Goal: Task Accomplishment & Management: Manage account settings

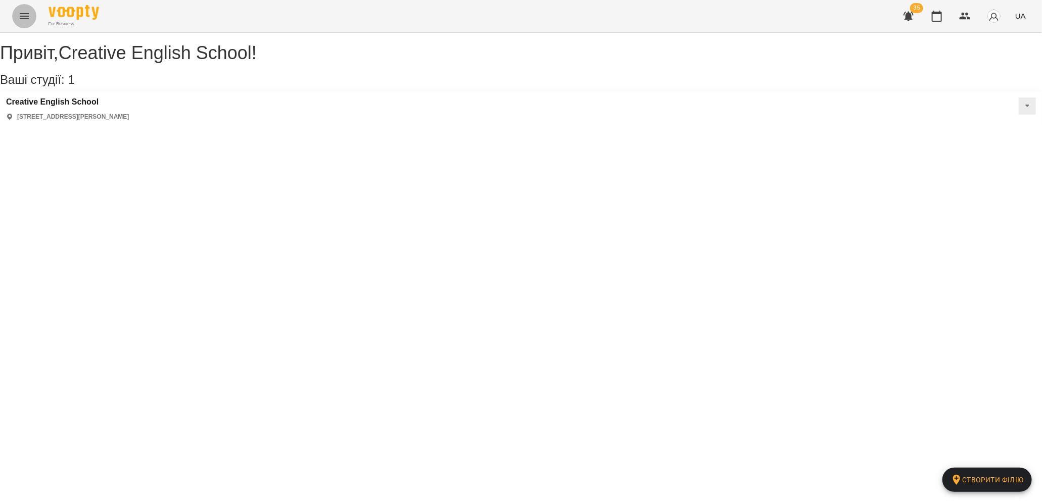
click at [22, 16] on icon "Menu" at bounding box center [24, 16] width 9 height 6
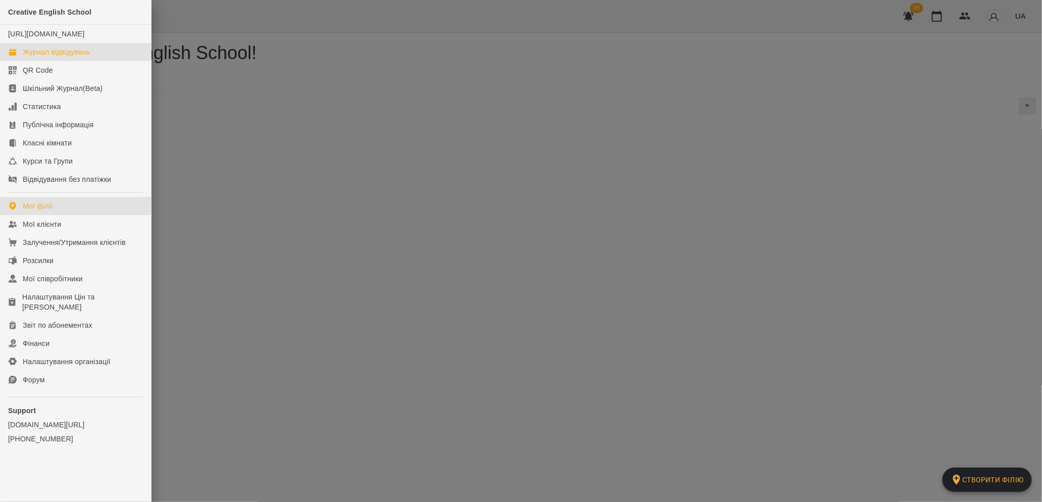
click at [87, 57] on div "Журнал відвідувань" at bounding box center [56, 52] width 67 height 10
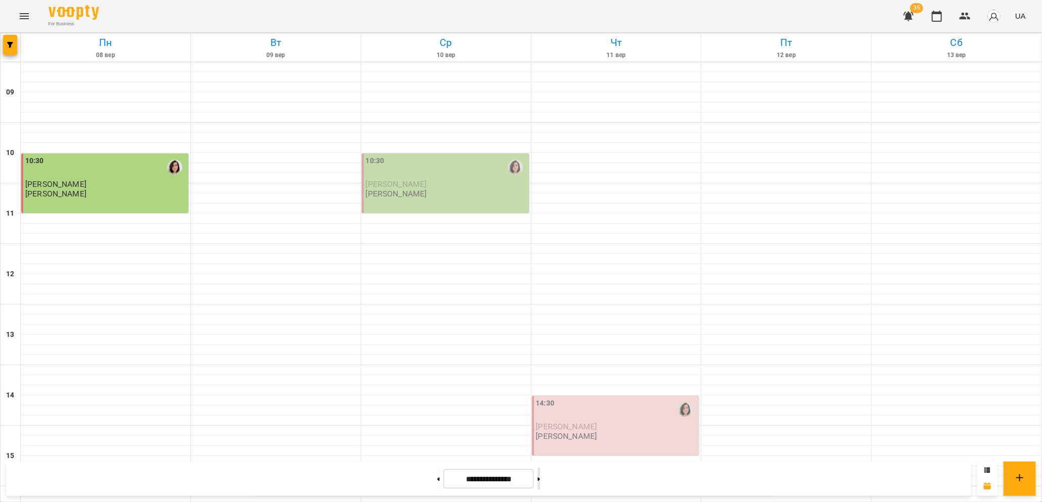
click at [540, 481] on button at bounding box center [538, 479] width 3 height 22
type input "**********"
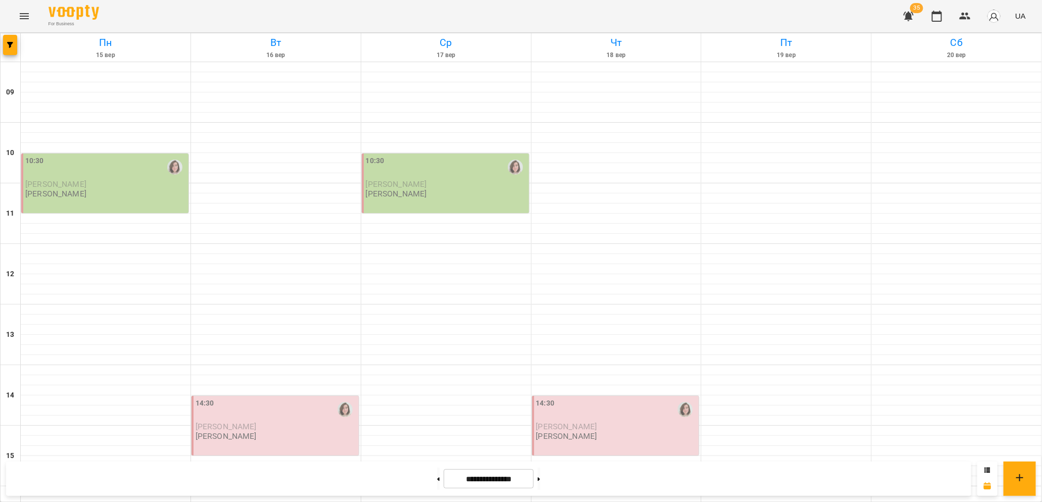
click at [115, 178] on div "10:30" at bounding box center [105, 167] width 161 height 23
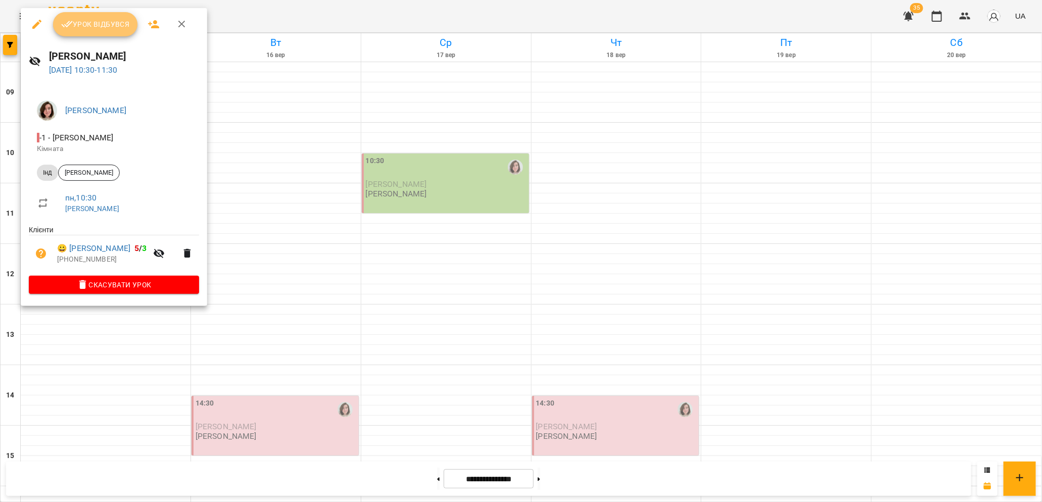
click at [92, 26] on span "Урок відбувся" at bounding box center [95, 24] width 69 height 12
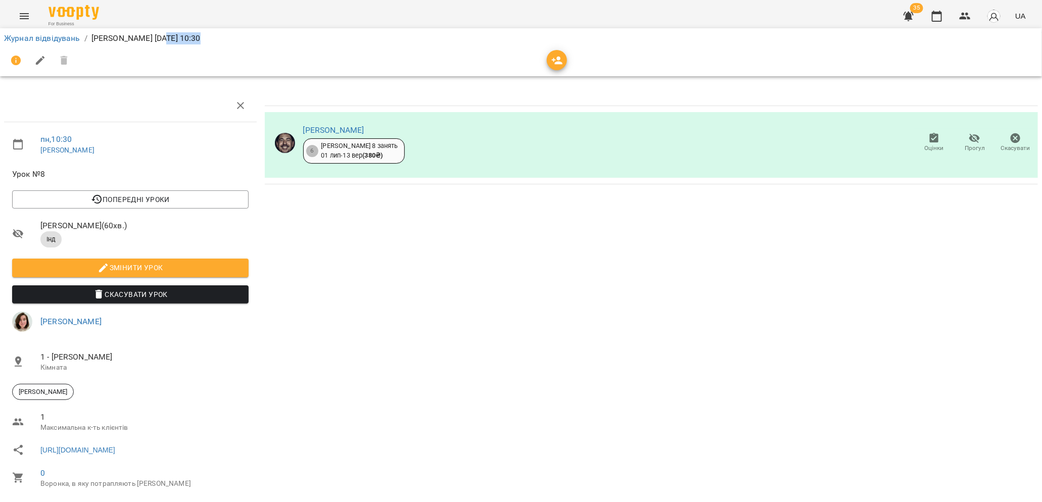
drag, startPoint x: 166, startPoint y: 37, endPoint x: 255, endPoint y: 48, distance: 89.2
click at [255, 48] on div "Журнал відвідувань / Боженов Віталій пн, 15 вер 2025 10:30" at bounding box center [521, 52] width 1046 height 52
click at [139, 269] on span "Змінити урок" at bounding box center [130, 268] width 220 height 12
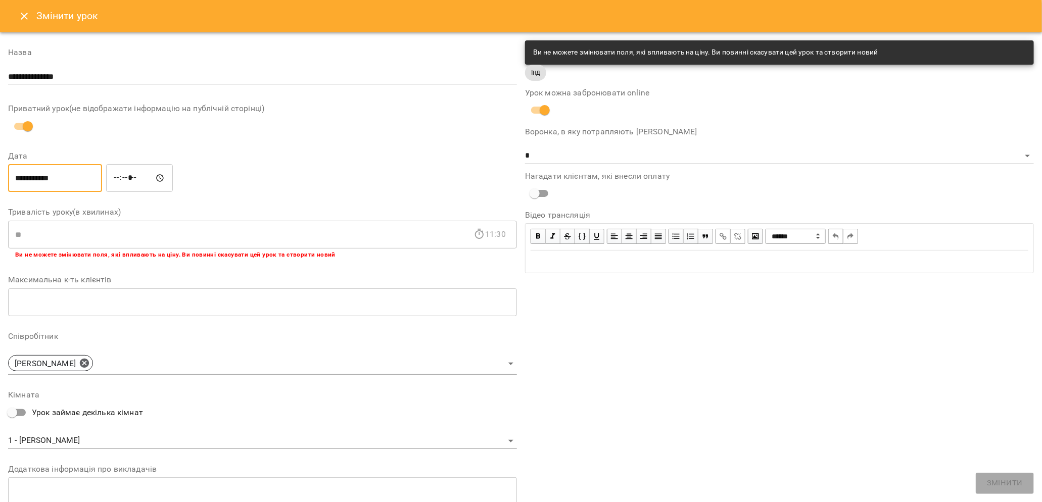
drag, startPoint x: 20, startPoint y: 172, endPoint x: 13, endPoint y: 177, distance: 8.7
click at [13, 177] on input "**********" at bounding box center [55, 178] width 94 height 28
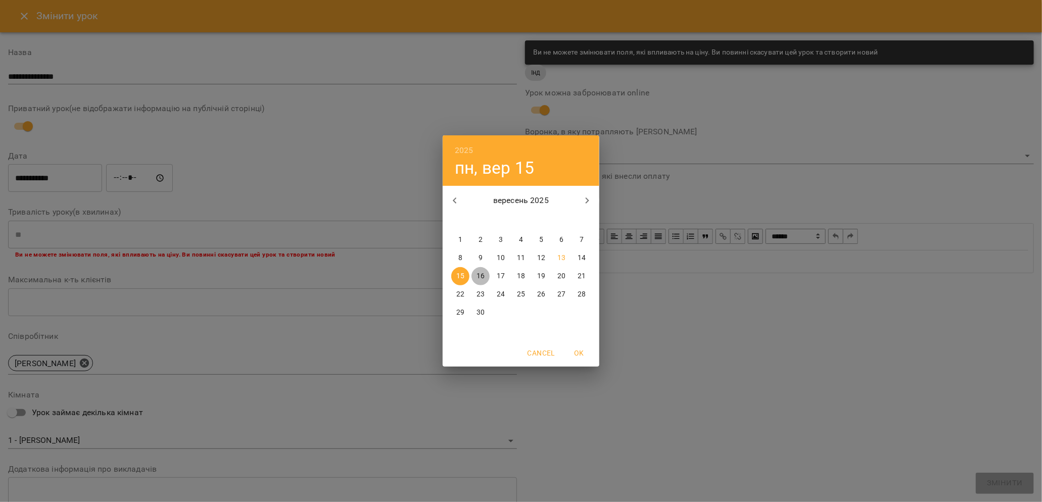
click at [482, 273] on p "16" at bounding box center [480, 276] width 8 height 10
type input "**********"
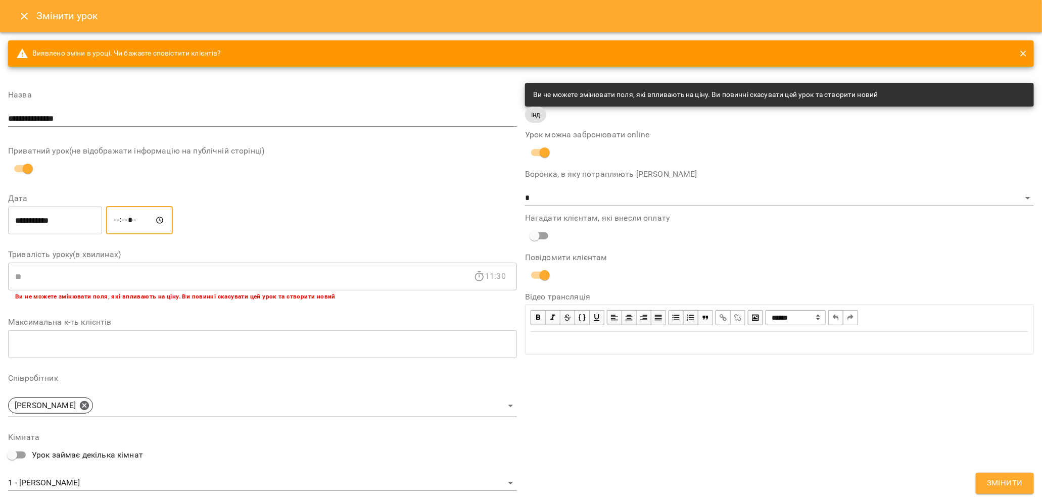
click at [124, 221] on input "*****" at bounding box center [139, 220] width 67 height 28
type input "*****"
click at [225, 227] on div "**********" at bounding box center [262, 220] width 513 height 32
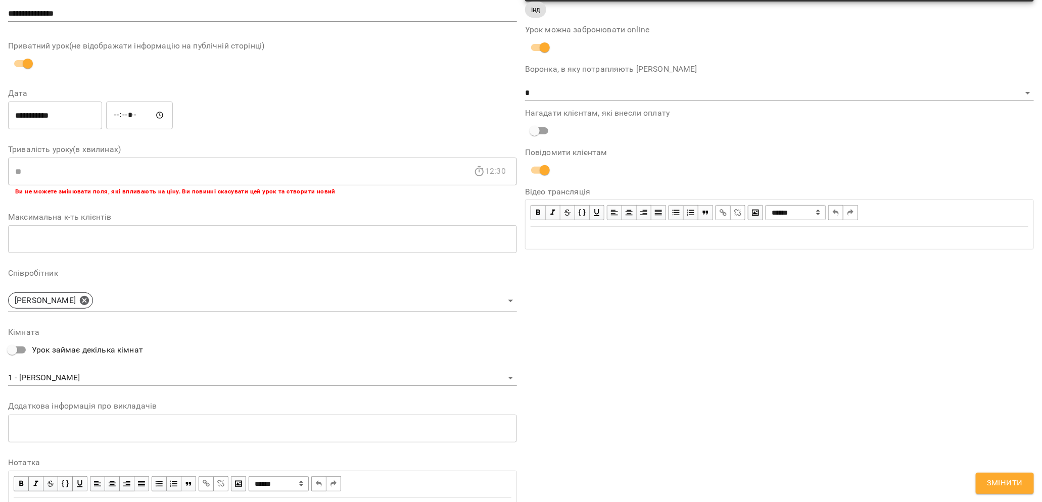
scroll to position [159, 0]
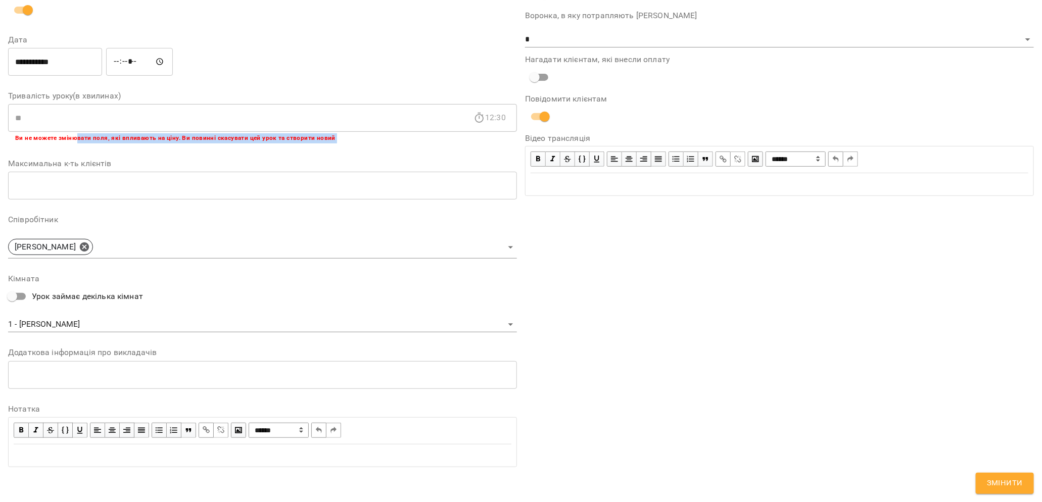
drag, startPoint x: 76, startPoint y: 139, endPoint x: 211, endPoint y: 142, distance: 134.9
click at [215, 151] on div "**********" at bounding box center [262, 199] width 509 height 551
click at [289, 153] on div "**********" at bounding box center [262, 199] width 509 height 551
click at [264, 140] on b "Ви не можете змінювати поля, які впливають на ціну. Ви повинні скасувати цей ур…" at bounding box center [175, 137] width 320 height 7
click at [264, 141] on b "Ви не можете змінювати поля, які впливають на ціну. Ви повинні скасувати цей ур…" at bounding box center [175, 137] width 320 height 7
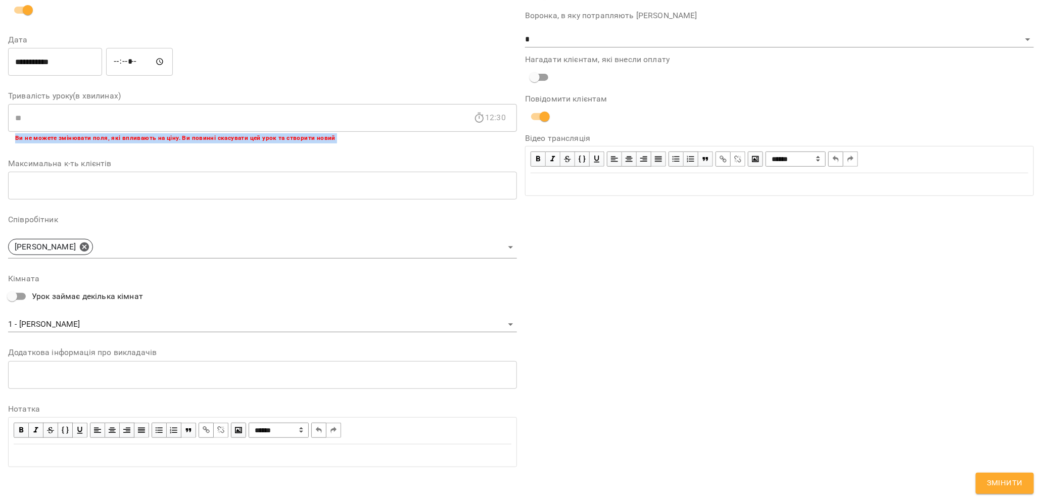
click at [264, 141] on b "Ви не можете змінювати поля, які впливають на ціну. Ви повинні скасувати цей ур…" at bounding box center [175, 137] width 320 height 7
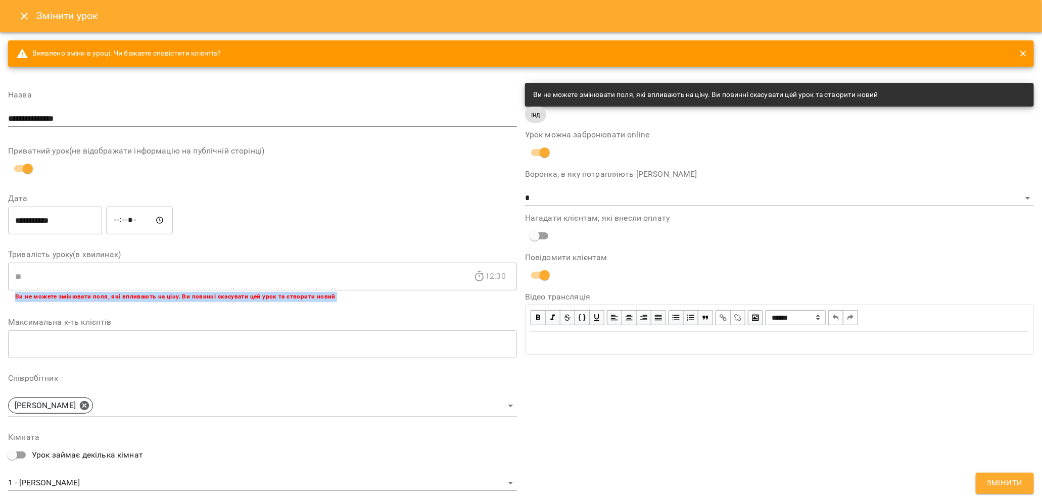
click at [21, 20] on icon "Close" at bounding box center [24, 16] width 12 height 12
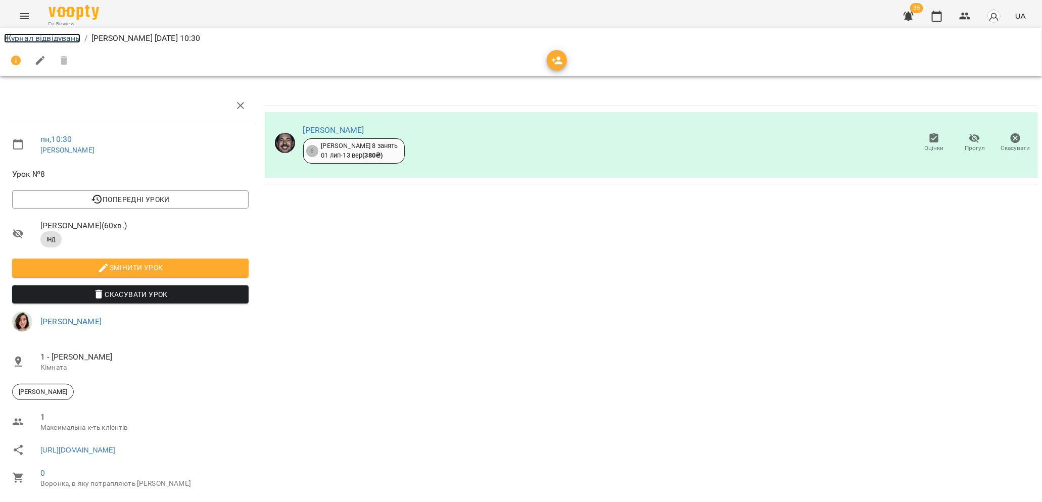
click at [38, 40] on link "Журнал відвідувань" at bounding box center [42, 38] width 76 height 10
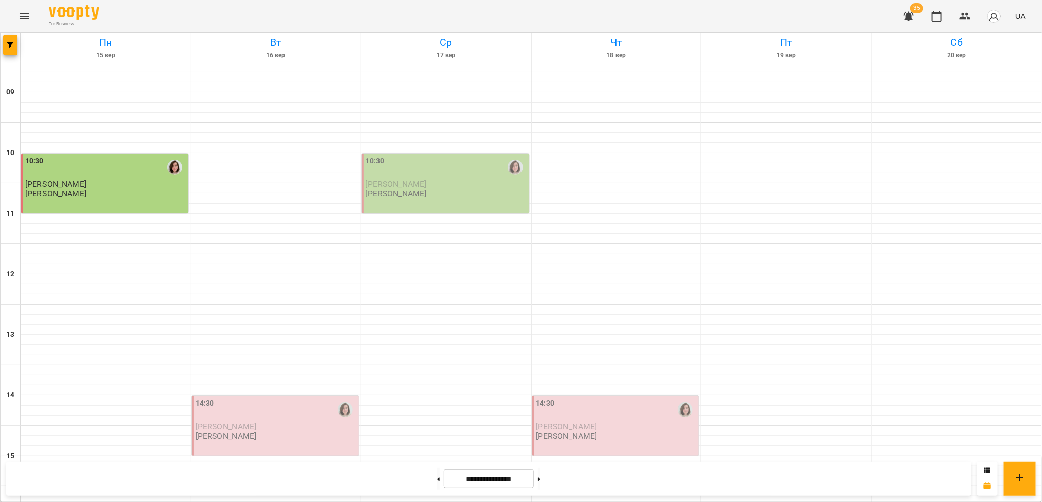
click at [24, 12] on icon "Menu" at bounding box center [24, 16] width 12 height 12
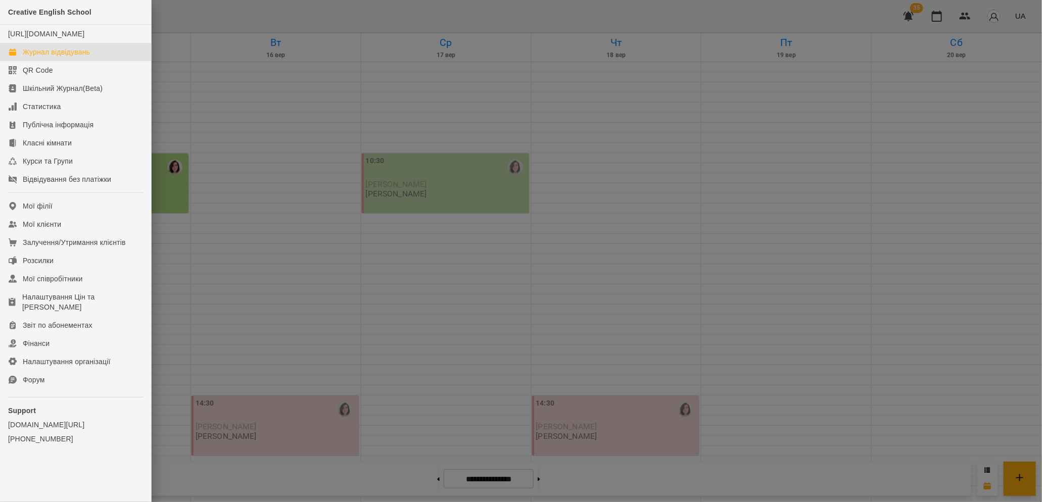
click at [45, 57] on div "Журнал відвідувань" at bounding box center [56, 52] width 67 height 10
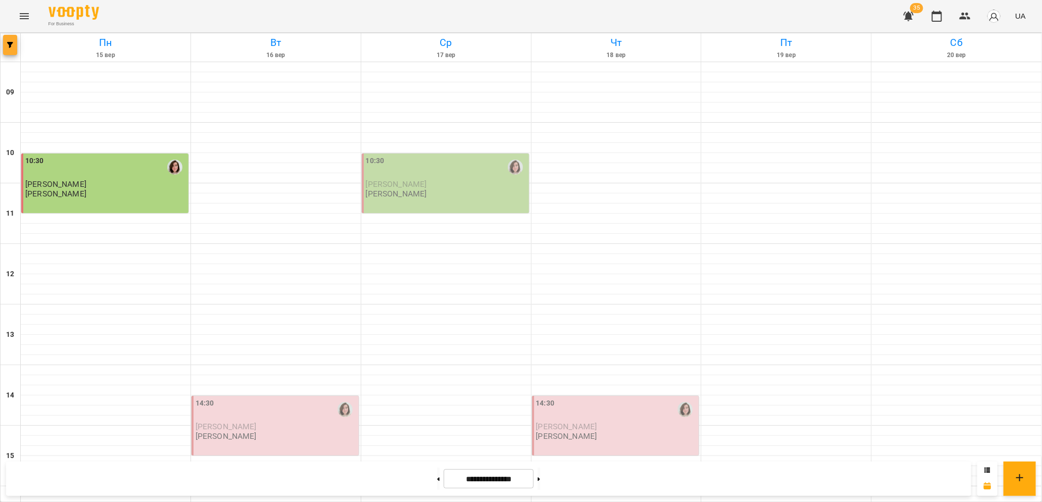
click at [10, 47] on icon "button" at bounding box center [10, 45] width 6 height 6
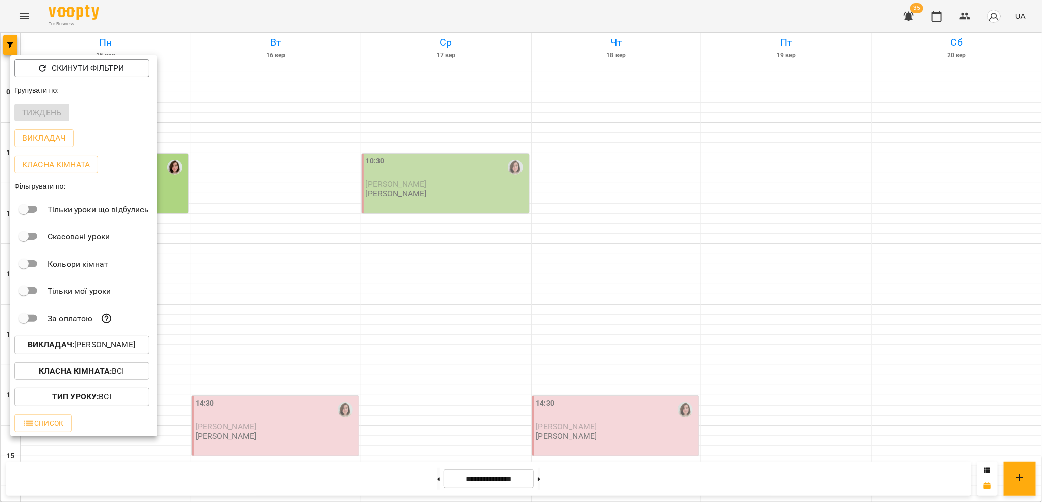
click at [39, 348] on b "Викладач :" at bounding box center [51, 345] width 46 height 10
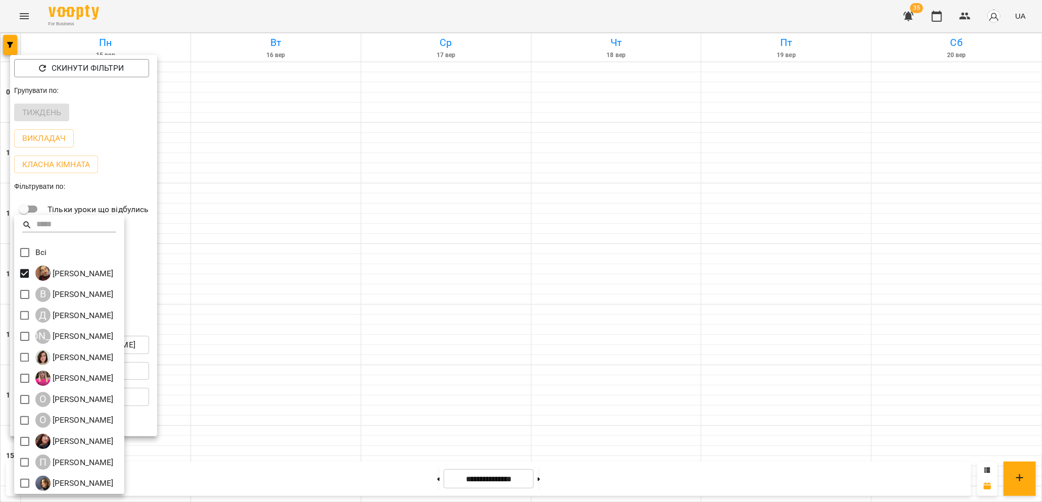
click at [138, 113] on div at bounding box center [521, 251] width 1042 height 502
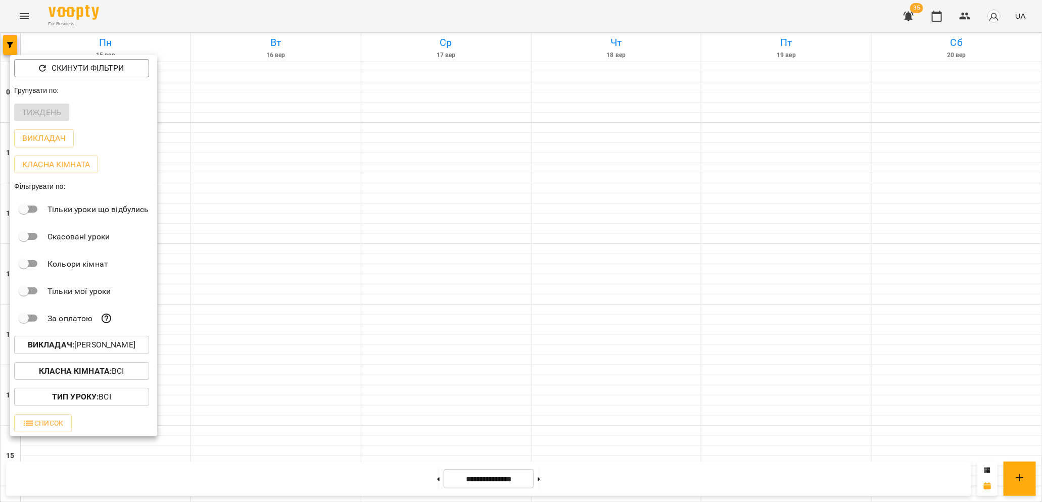
click at [241, 189] on div at bounding box center [521, 251] width 1042 height 502
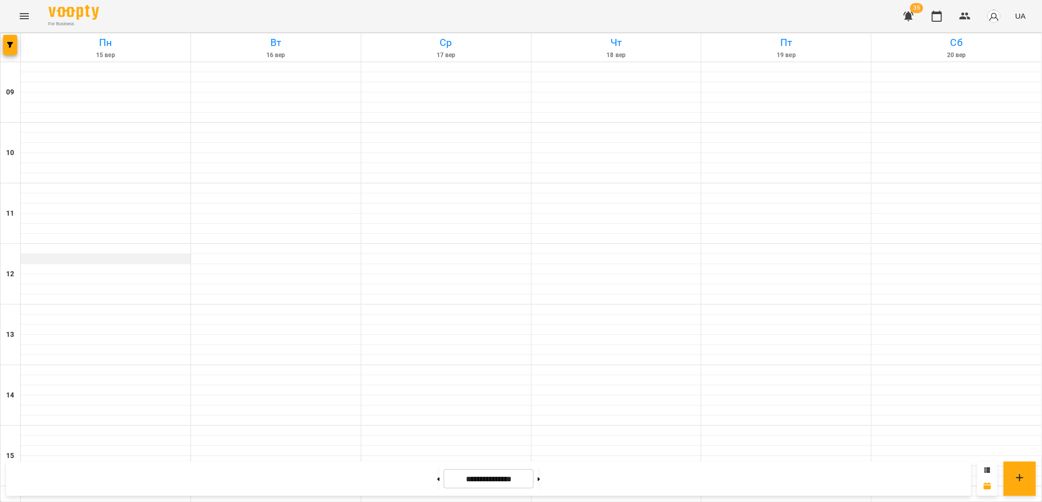
scroll to position [332, 0]
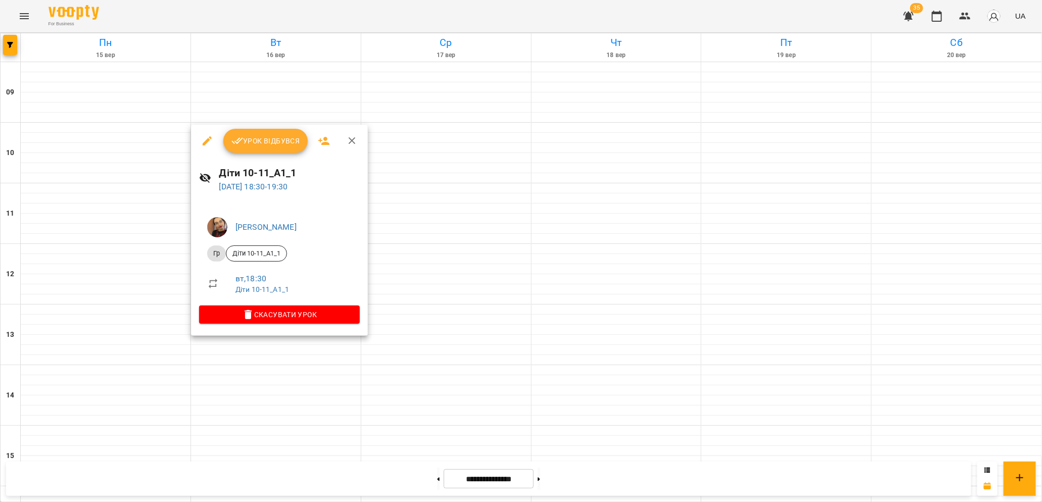
click at [352, 139] on icon "button" at bounding box center [352, 140] width 7 height 7
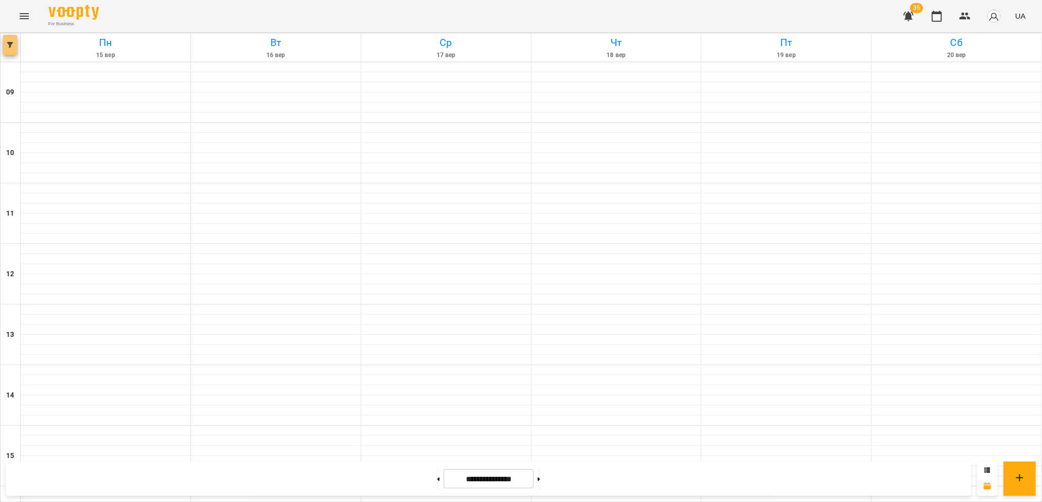
click at [12, 47] on icon "button" at bounding box center [10, 45] width 6 height 6
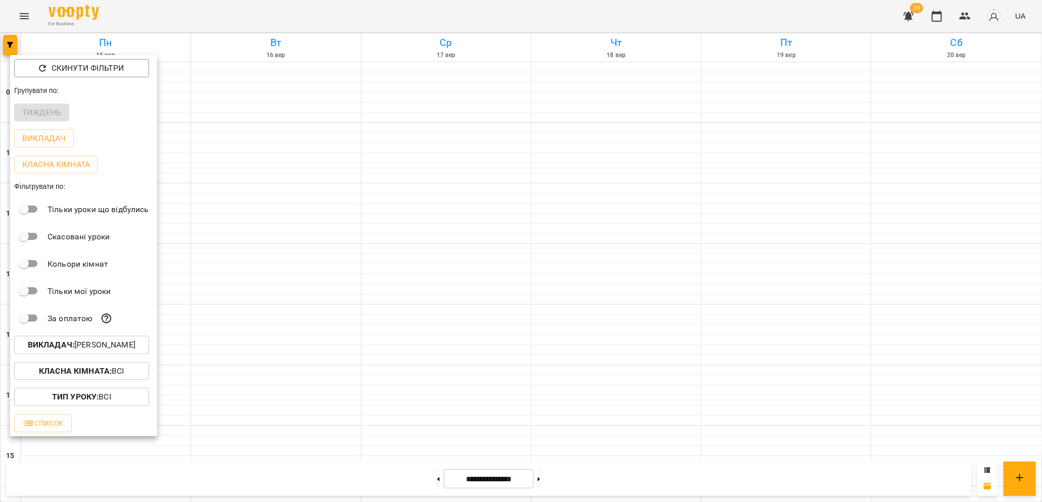
click at [66, 348] on b "Викладач :" at bounding box center [51, 345] width 46 height 10
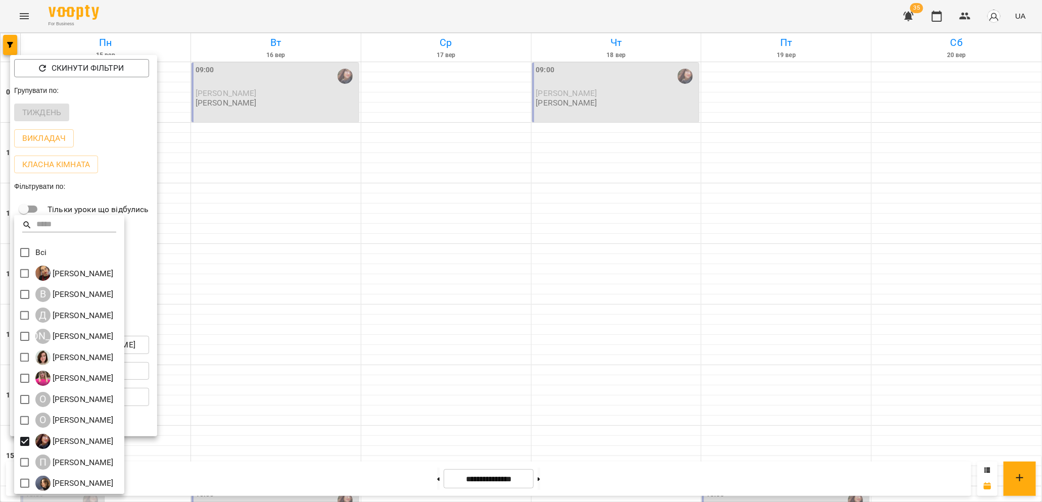
click at [282, 437] on div at bounding box center [521, 251] width 1042 height 502
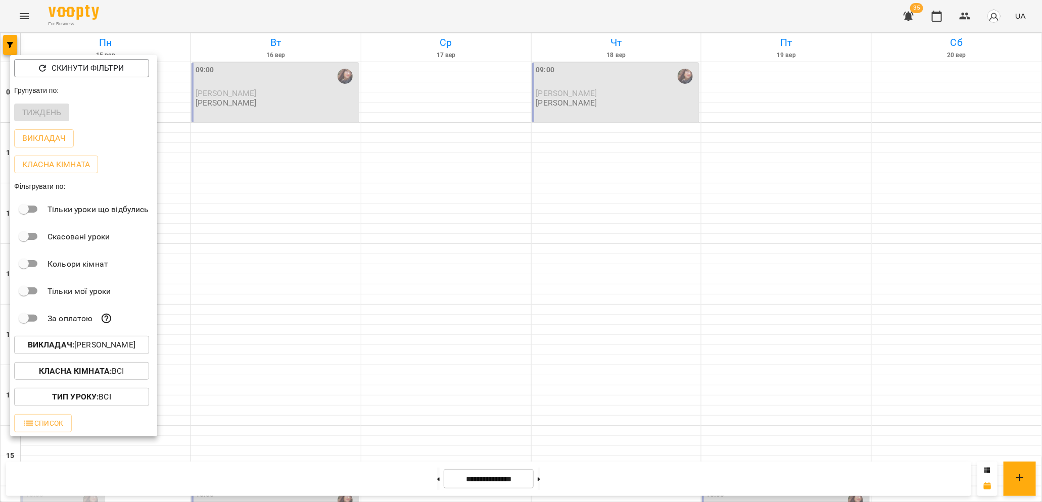
click at [275, 422] on div at bounding box center [521, 251] width 1042 height 502
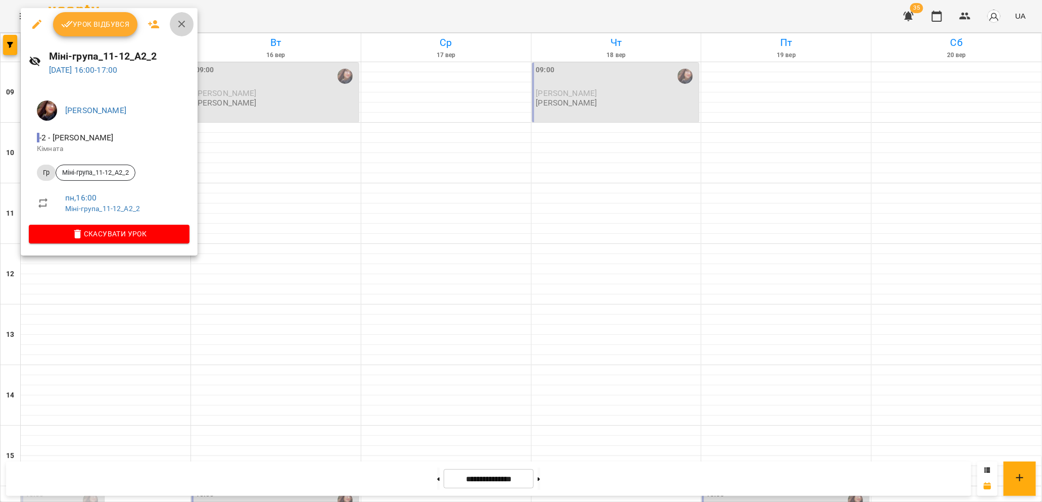
click at [183, 34] on button "button" at bounding box center [182, 24] width 24 height 24
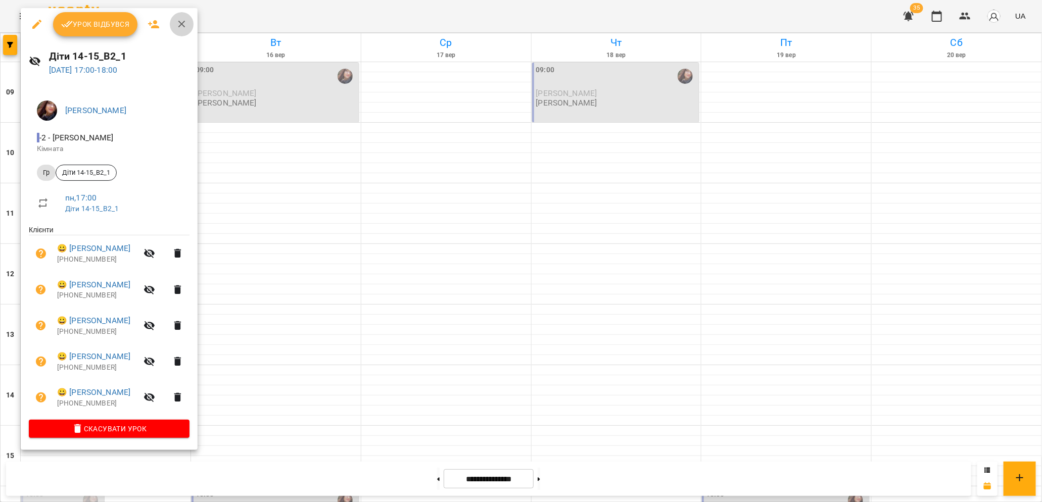
click at [186, 30] on icon "button" at bounding box center [182, 24] width 12 height 12
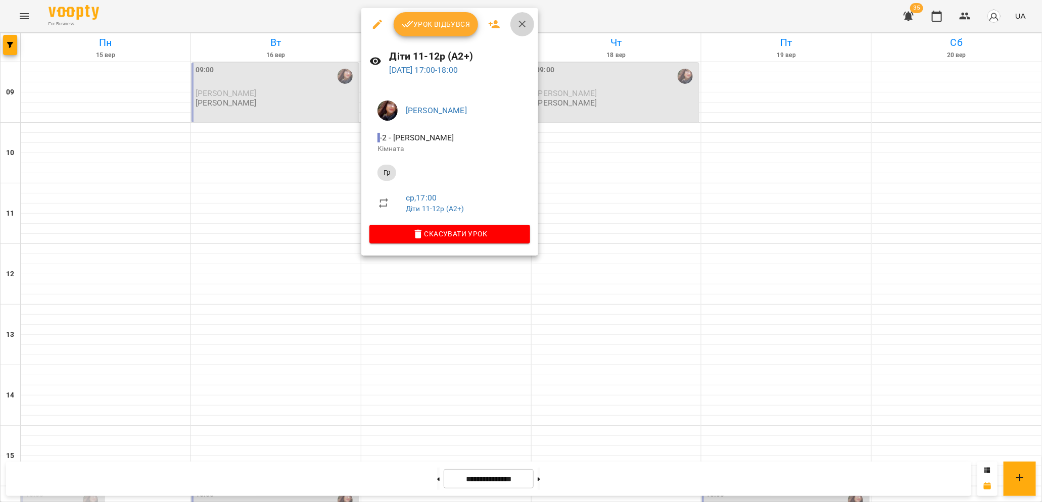
click at [513, 25] on button "button" at bounding box center [522, 24] width 24 height 24
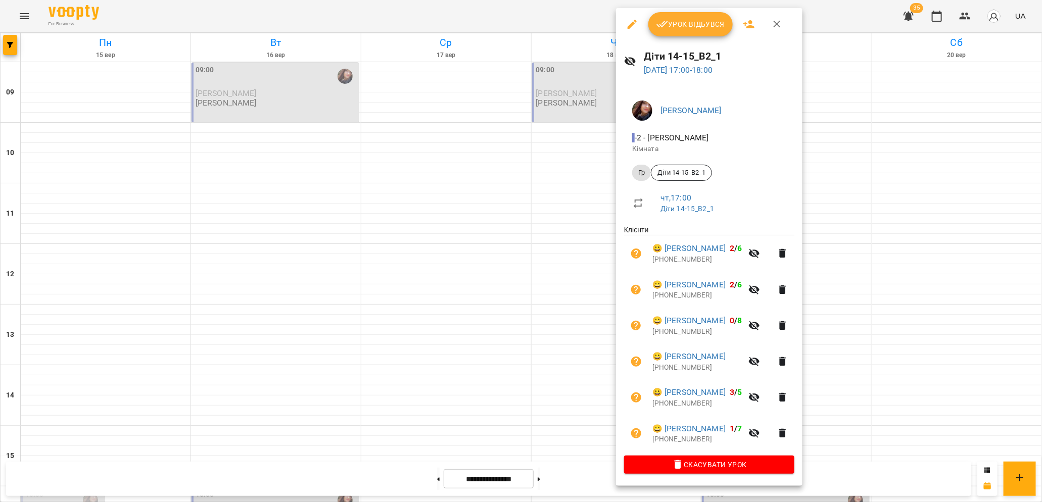
click at [779, 18] on icon "button" at bounding box center [777, 24] width 12 height 12
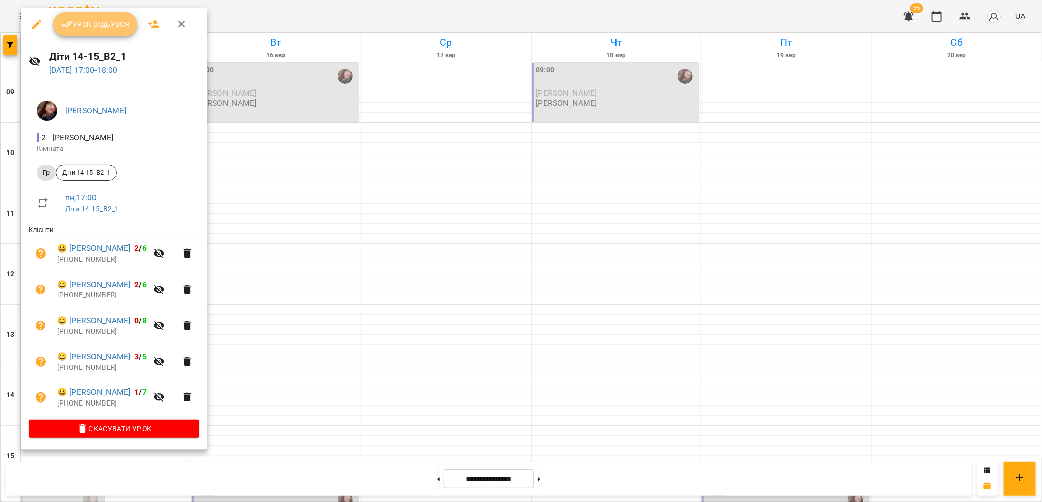
click at [87, 25] on span "Урок відбувся" at bounding box center [95, 24] width 69 height 12
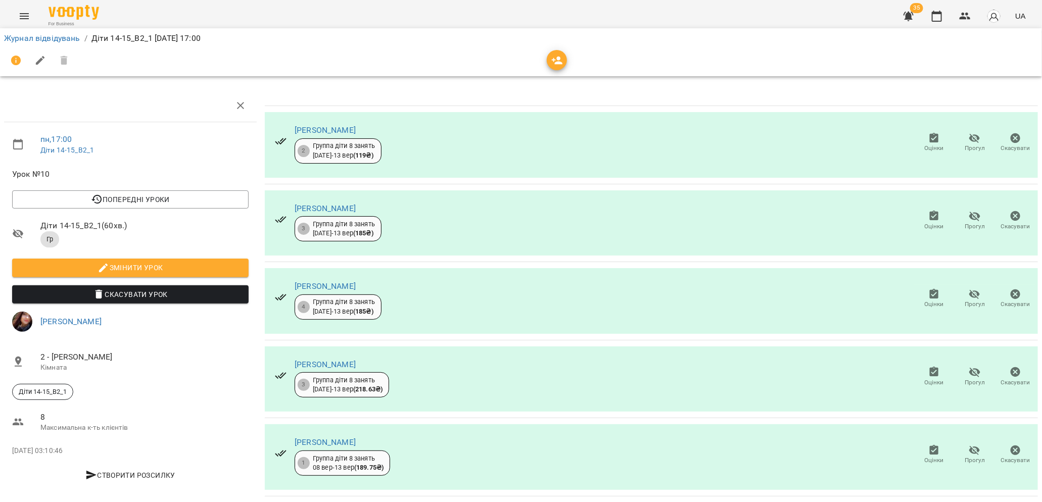
click at [973, 217] on icon "button" at bounding box center [974, 217] width 11 height 10
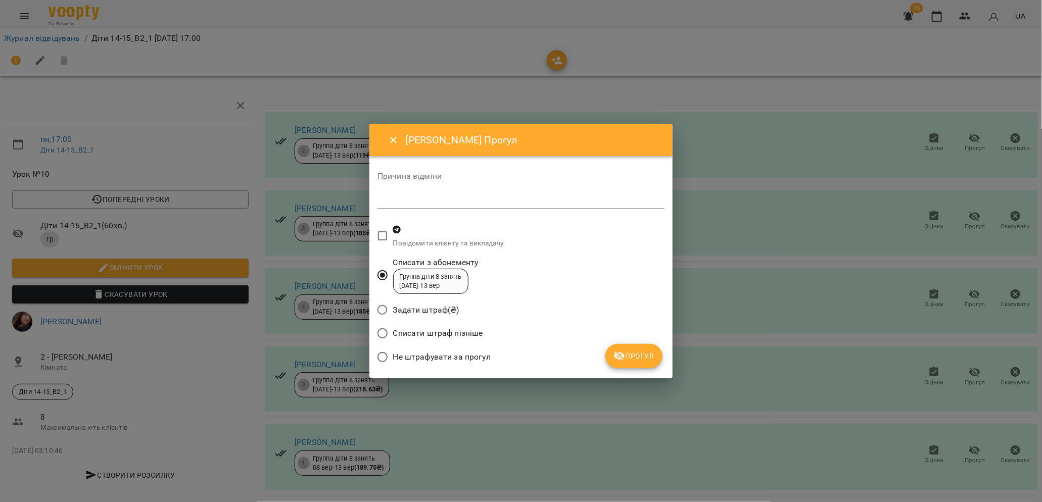
click at [478, 205] on div "*" at bounding box center [520, 200] width 287 height 16
click at [387, 205] on textarea at bounding box center [520, 200] width 287 height 10
type textarea "*"
type textarea "*******"
click at [387, 137] on icon "Close" at bounding box center [393, 140] width 12 height 12
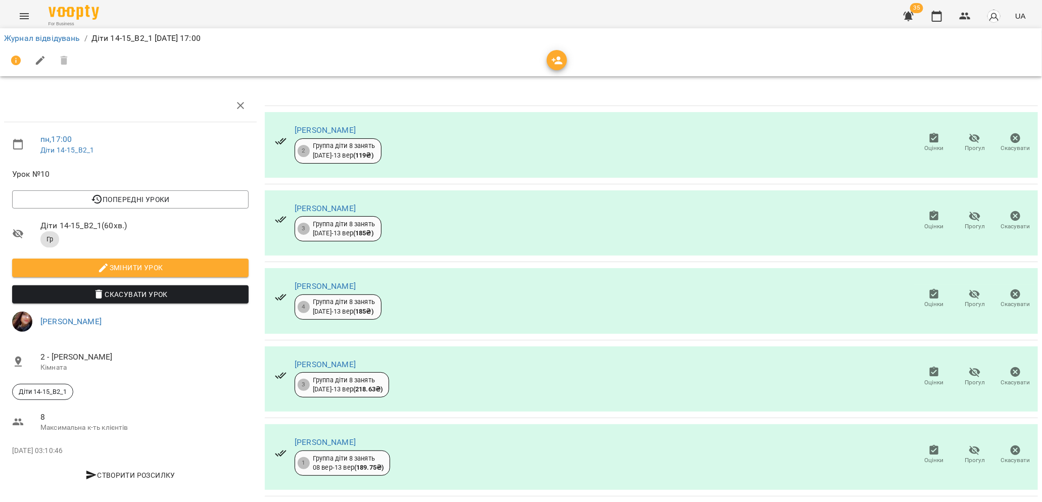
scroll to position [1, 0]
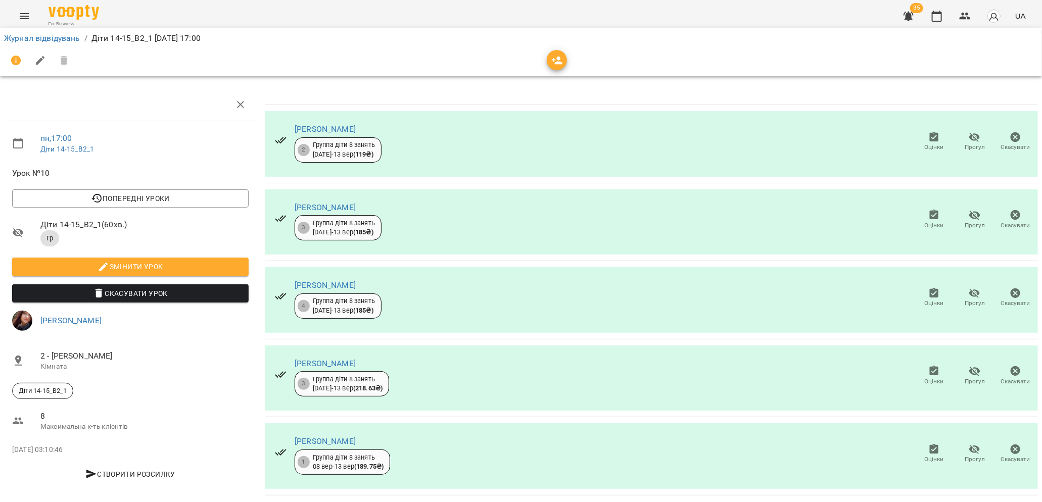
click at [338, 95] on th at bounding box center [651, 96] width 773 height 17
click at [382, 99] on th at bounding box center [651, 96] width 773 height 17
click at [57, 33] on link "Журнал відвідувань" at bounding box center [42, 38] width 76 height 10
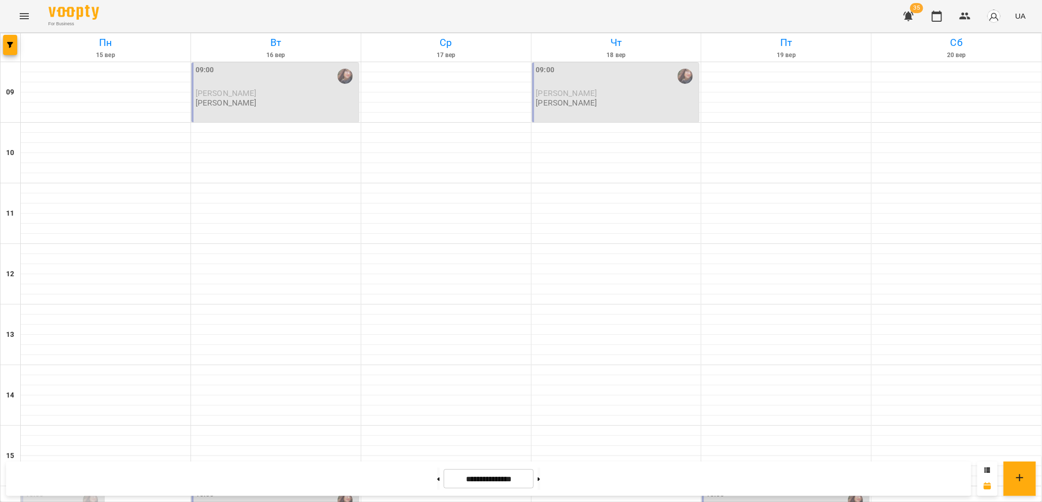
click at [23, 18] on icon "Menu" at bounding box center [24, 16] width 9 height 6
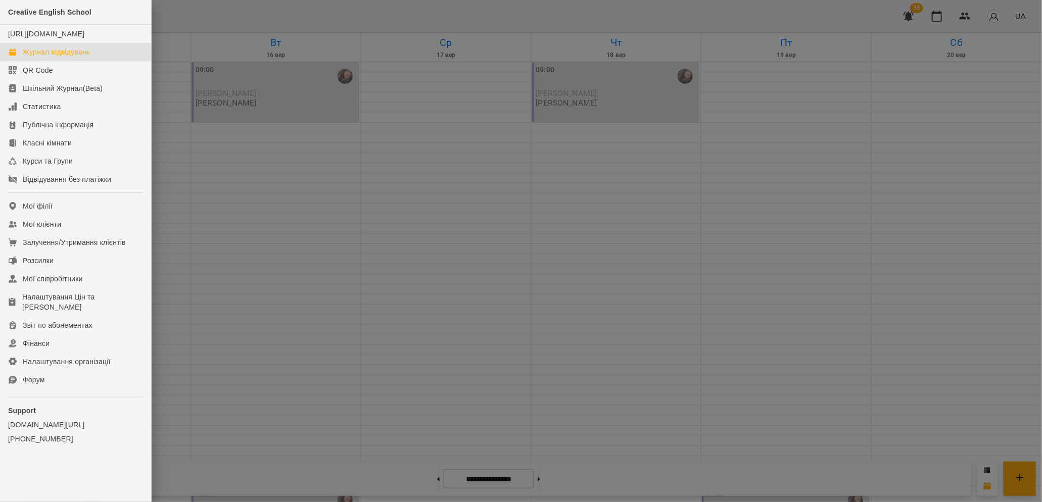
click at [212, 217] on div at bounding box center [521, 251] width 1042 height 502
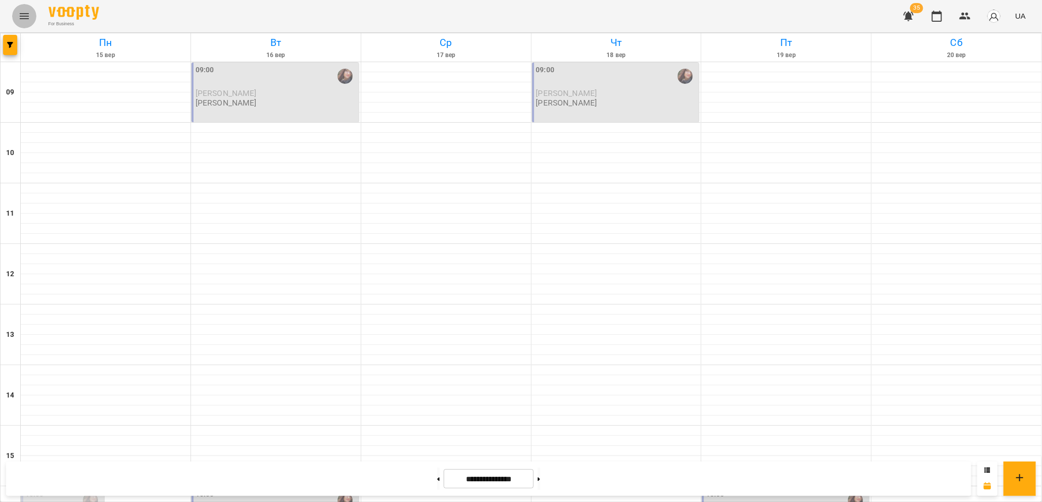
click at [24, 15] on icon "Menu" at bounding box center [24, 16] width 12 height 12
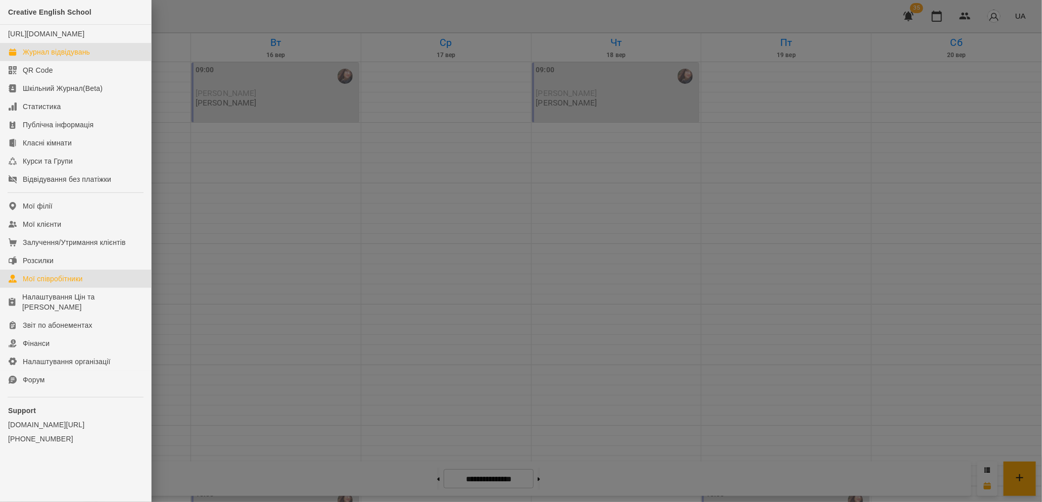
click at [66, 284] on div "Мої співробітники" at bounding box center [53, 279] width 60 height 10
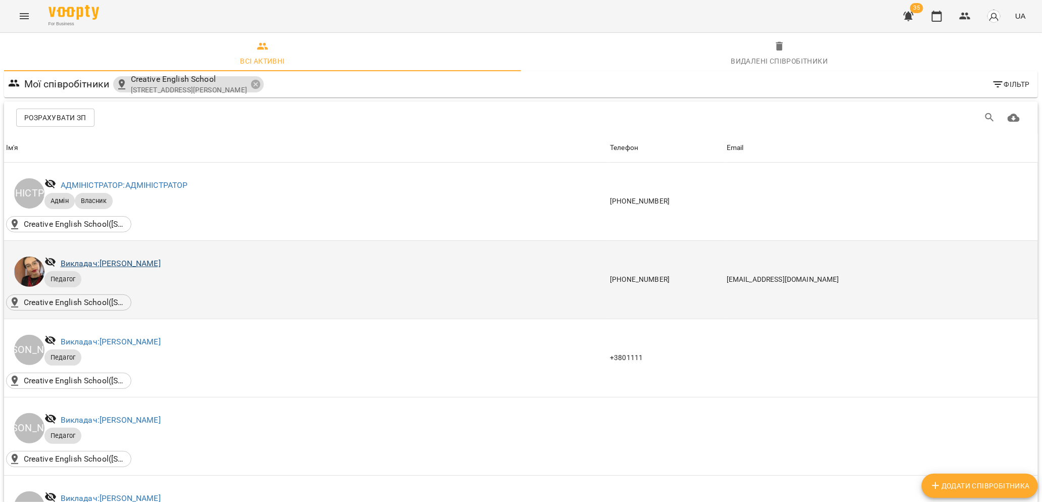
scroll to position [408, 0]
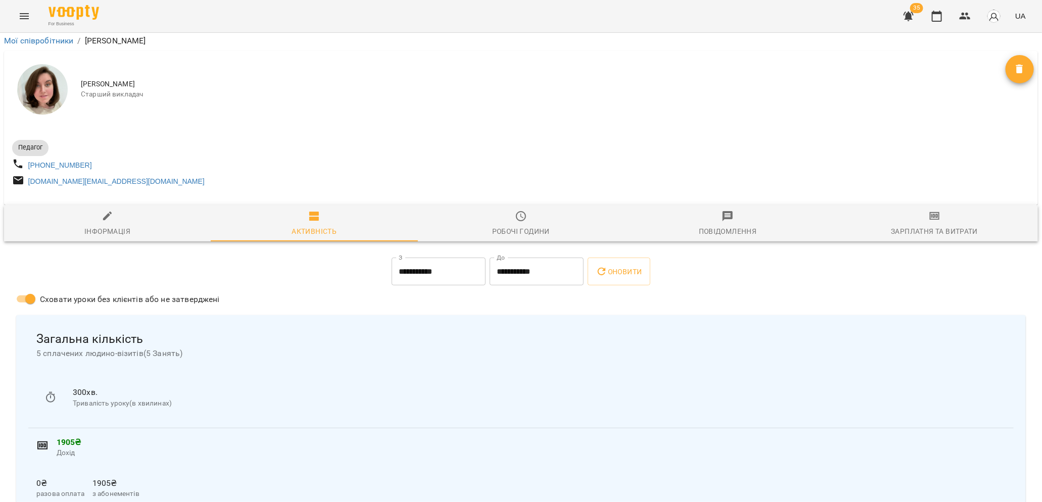
scroll to position [131, 0]
drag, startPoint x: 58, startPoint y: 316, endPoint x: 93, endPoint y: 317, distance: 35.9
click at [94, 436] on p "1905 ₴" at bounding box center [531, 442] width 949 height 12
drag, startPoint x: 92, startPoint y: 358, endPoint x: 126, endPoint y: 360, distance: 33.9
click at [127, 477] on p "1905 ₴" at bounding box center [115, 483] width 47 height 12
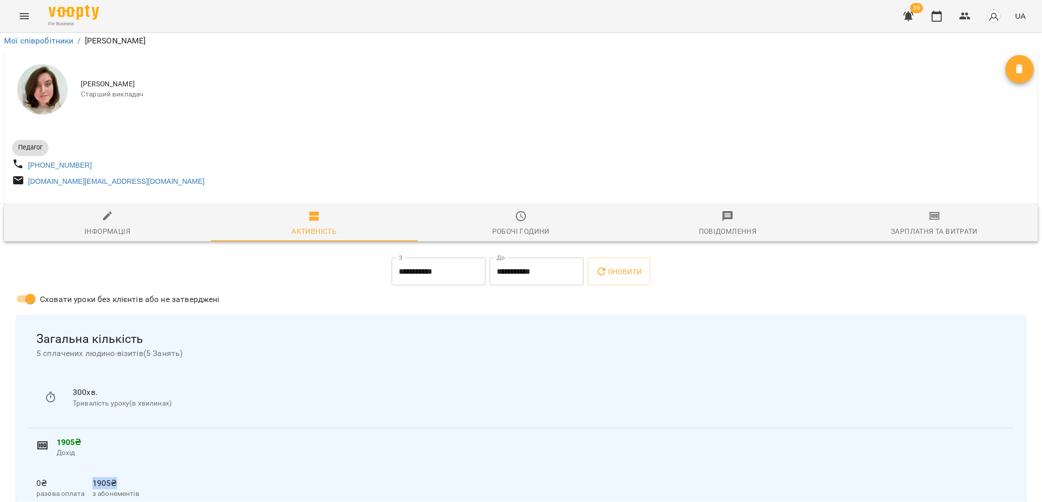
scroll to position [82, 0]
click at [930, 210] on icon "button" at bounding box center [934, 216] width 12 height 12
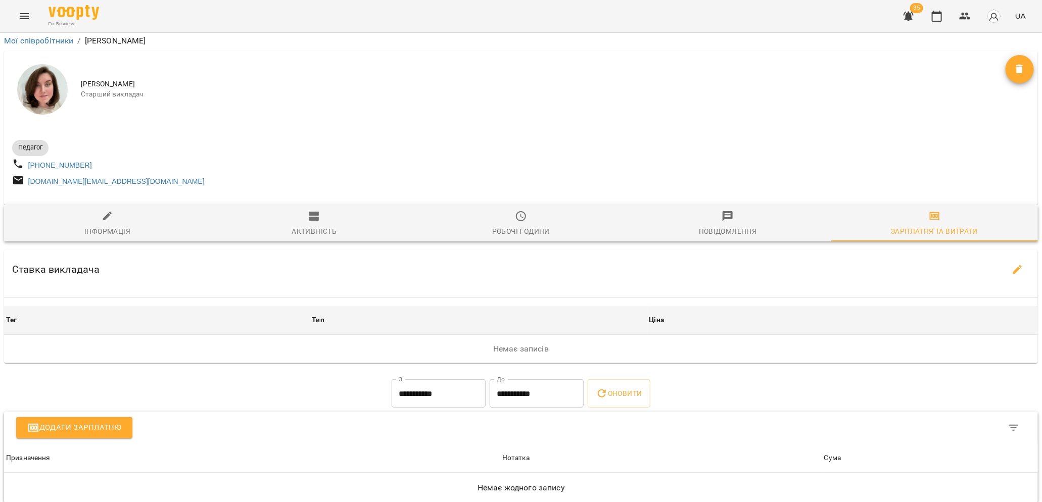
scroll to position [99, 0]
click at [20, 17] on icon "Menu" at bounding box center [24, 16] width 12 height 12
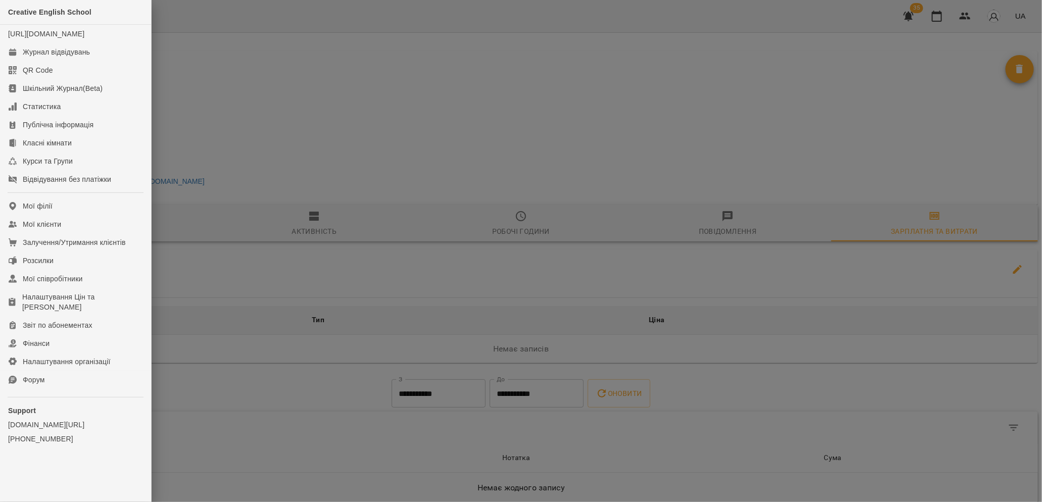
click at [234, 61] on div at bounding box center [521, 251] width 1042 height 502
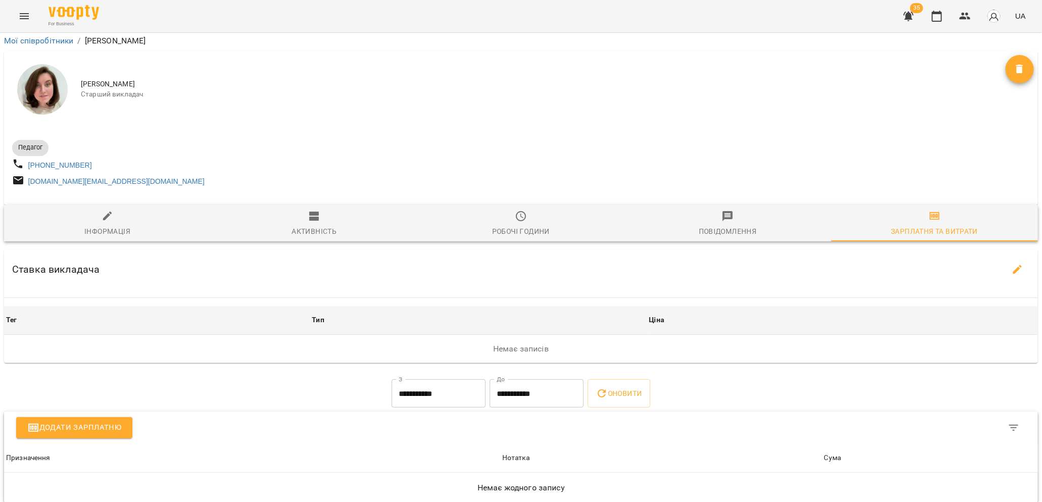
click at [22, 13] on icon "Menu" at bounding box center [24, 16] width 12 height 12
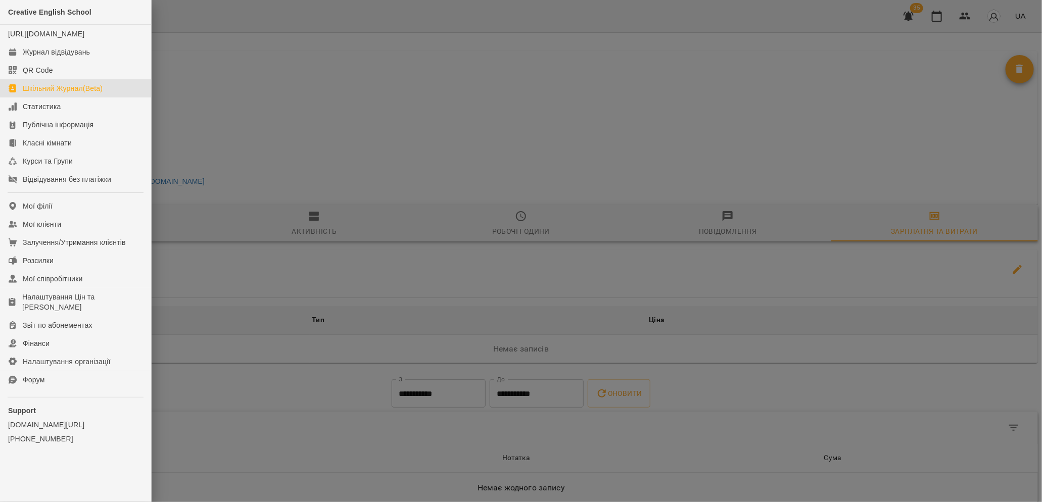
click at [35, 93] on div "Шкільний Журнал(Beta)" at bounding box center [63, 88] width 80 height 10
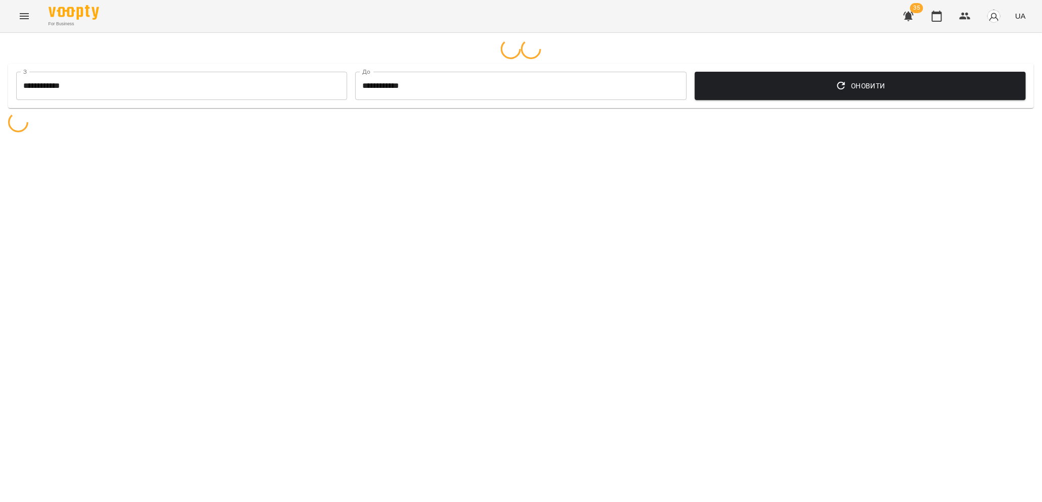
select select "**********"
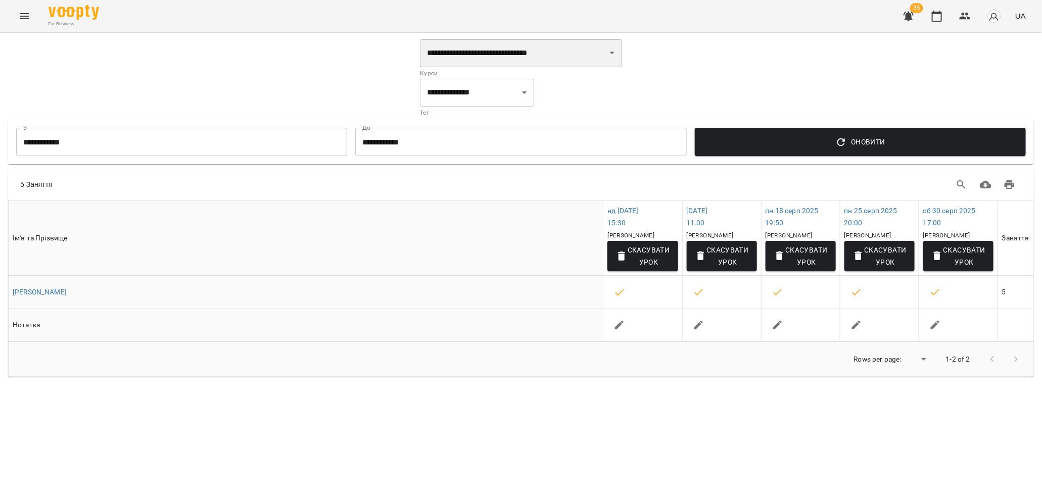
click at [565, 54] on select "**********" at bounding box center [521, 53] width 202 height 28
click at [420, 39] on select "**********" at bounding box center [521, 53] width 202 height 28
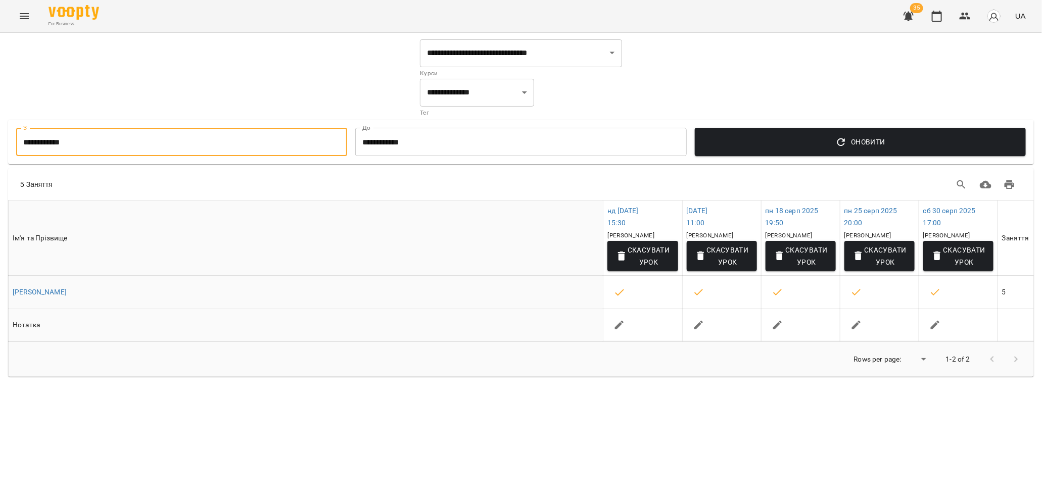
click at [168, 145] on input "**********" at bounding box center [181, 142] width 331 height 28
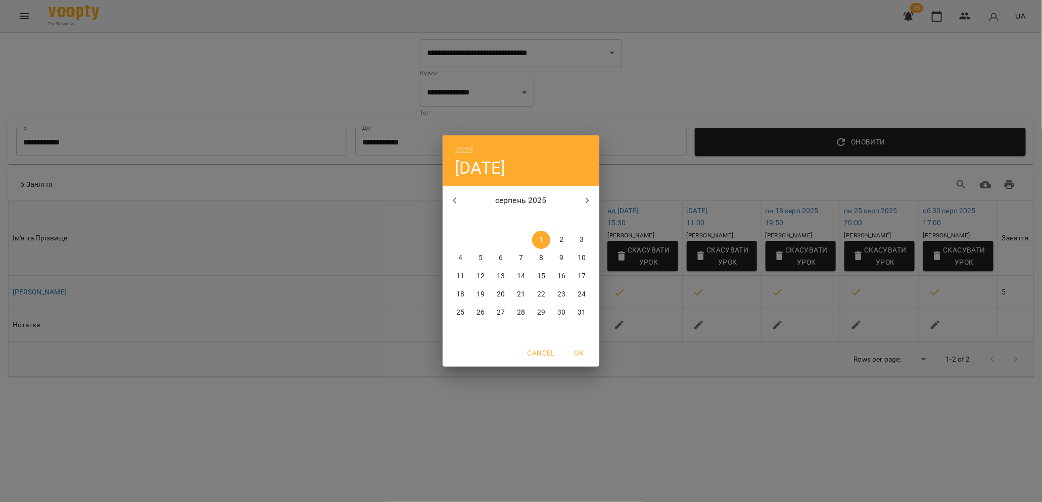
click at [585, 202] on icon "button" at bounding box center [587, 200] width 12 height 12
click at [453, 207] on button "button" at bounding box center [455, 200] width 24 height 24
click at [462, 260] on span "8" at bounding box center [460, 258] width 18 height 10
type input "**********"
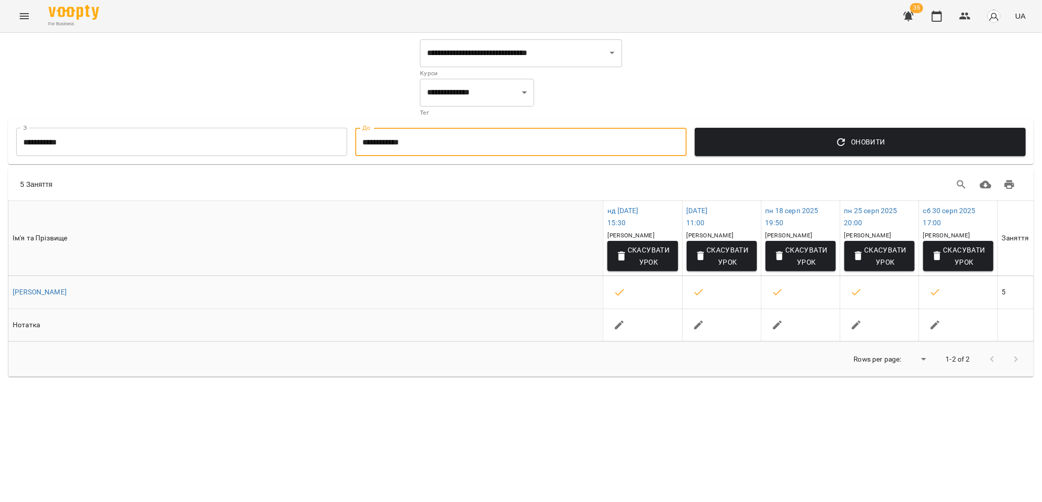
click at [472, 140] on input "**********" at bounding box center [520, 142] width 331 height 28
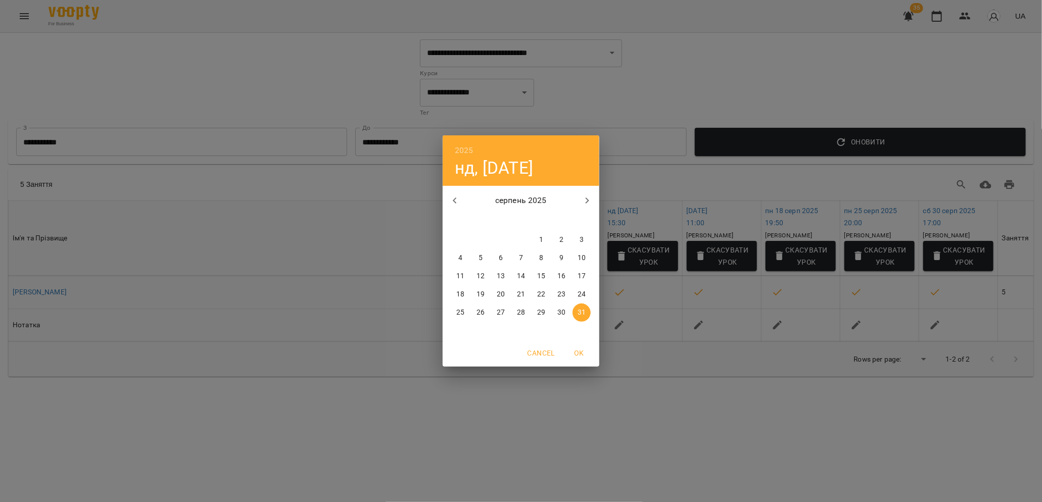
click at [592, 200] on icon "button" at bounding box center [587, 200] width 12 height 12
click at [562, 259] on p "13" at bounding box center [561, 258] width 8 height 10
type input "**********"
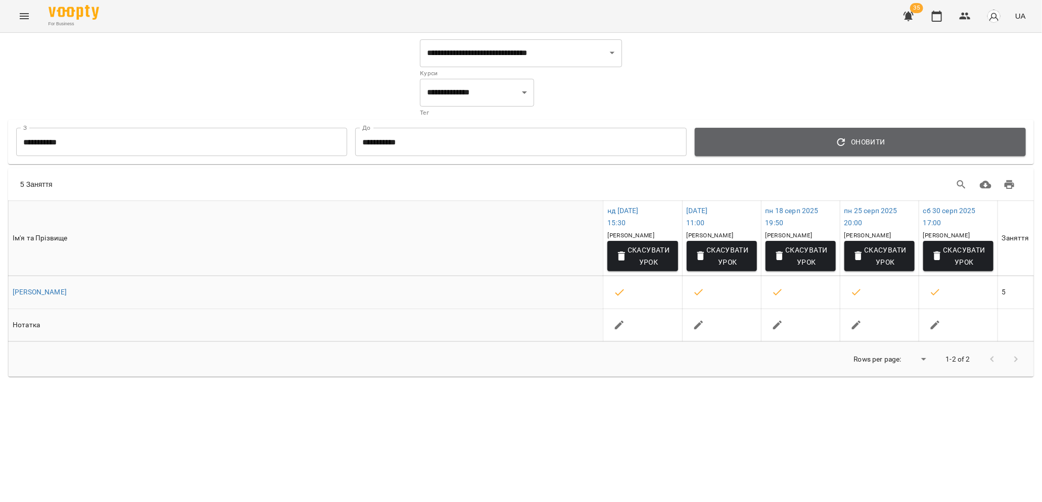
click at [808, 141] on span "Оновити" at bounding box center [860, 142] width 315 height 12
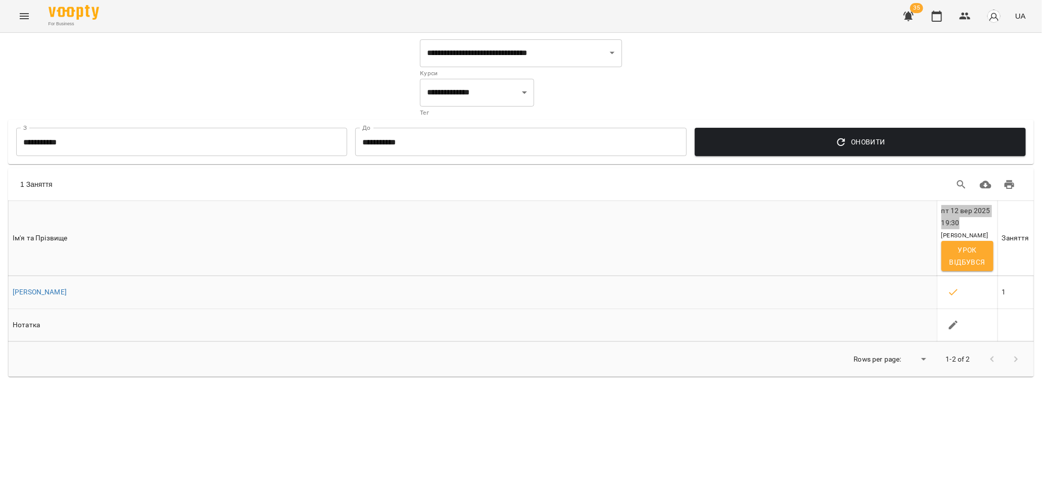
drag, startPoint x: 960, startPoint y: 212, endPoint x: 920, endPoint y: 1, distance: 214.5
click at [0, 0] on div "**********" at bounding box center [521, 242] width 1042 height 484
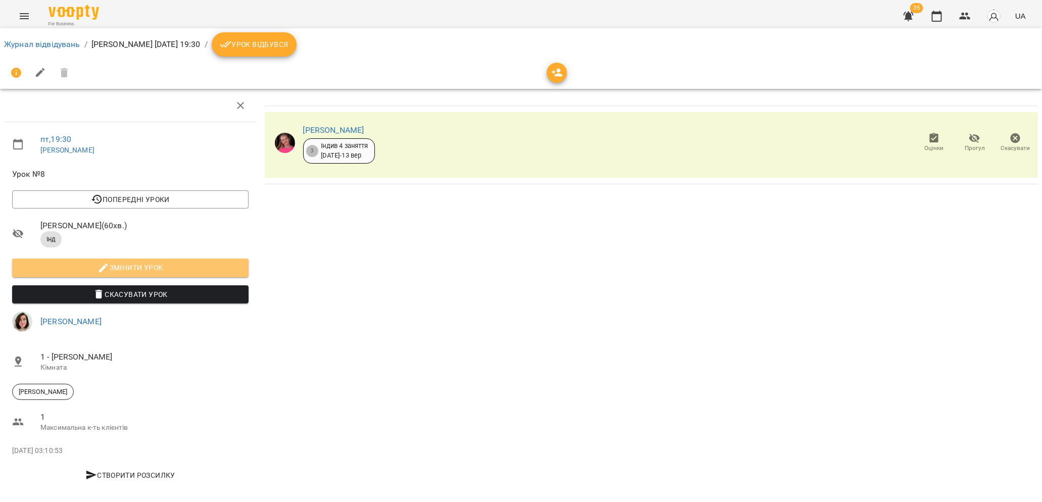
click at [121, 271] on span "Змінити урок" at bounding box center [130, 268] width 220 height 12
select select "***"
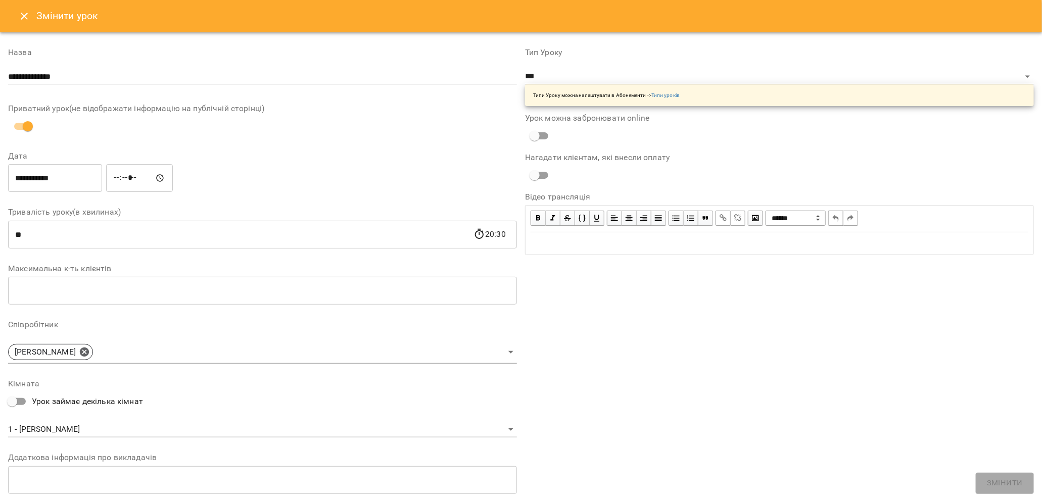
click at [20, 176] on input "**********" at bounding box center [55, 178] width 94 height 28
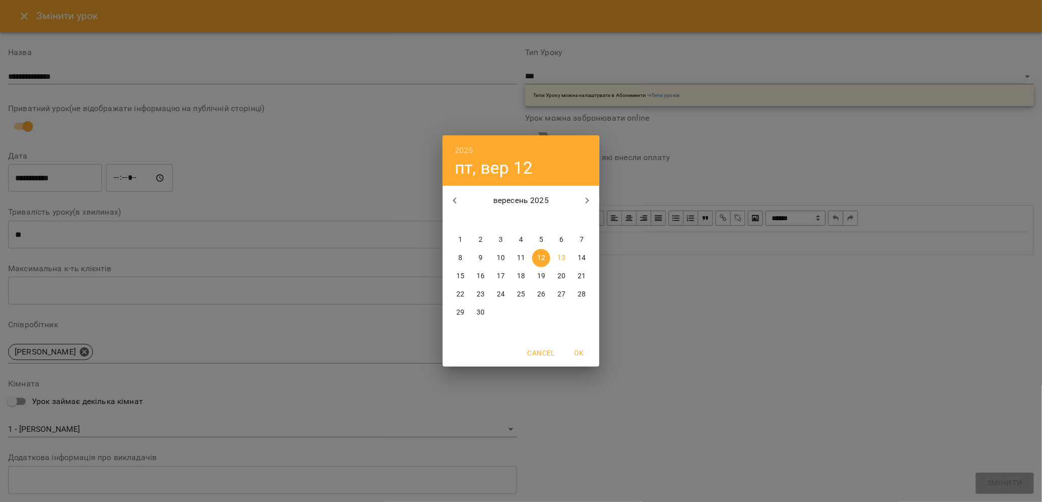
click at [522, 255] on p "11" at bounding box center [521, 258] width 8 height 10
type input "**********"
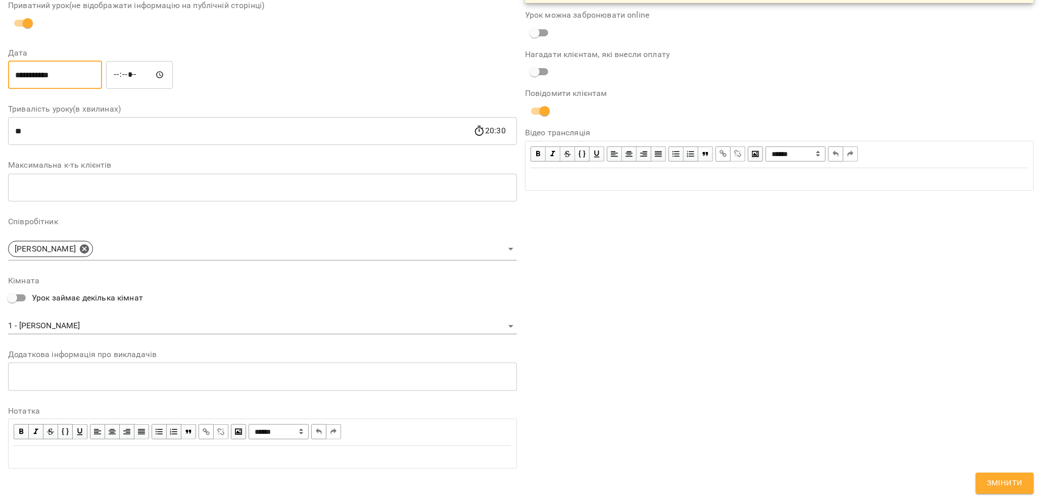
scroll to position [147, 0]
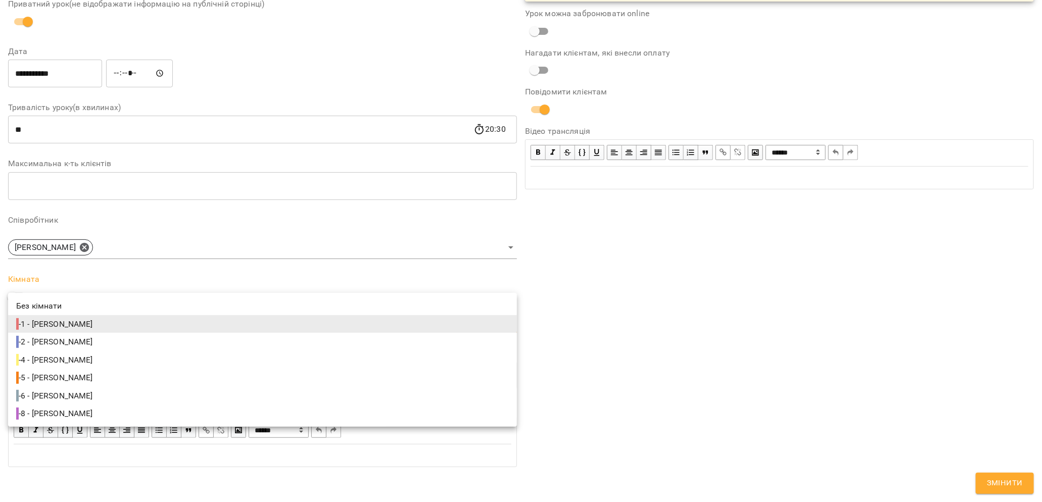
click at [27, 324] on body "**********" at bounding box center [521, 248] width 1042 height 497
click at [644, 280] on div at bounding box center [521, 251] width 1042 height 502
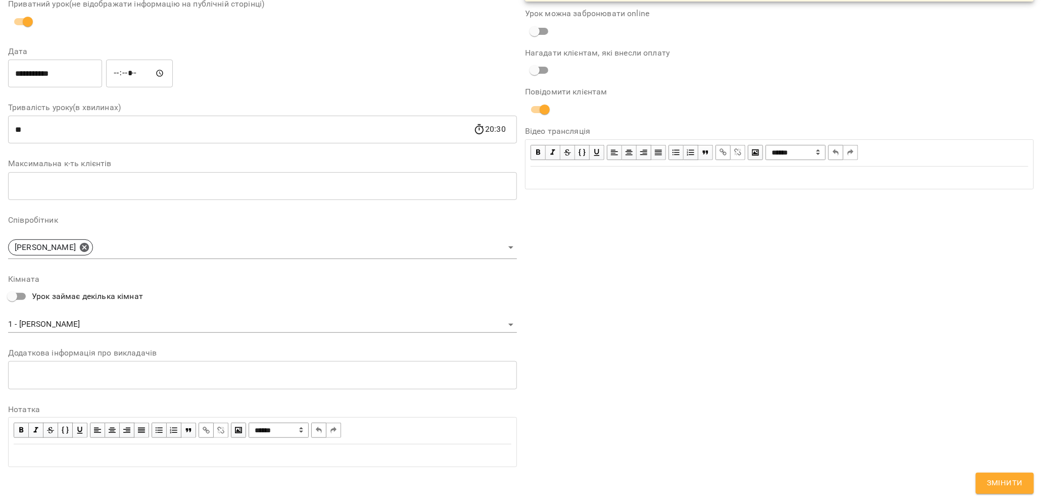
click at [82, 448] on div "Edit text" at bounding box center [262, 455] width 507 height 21
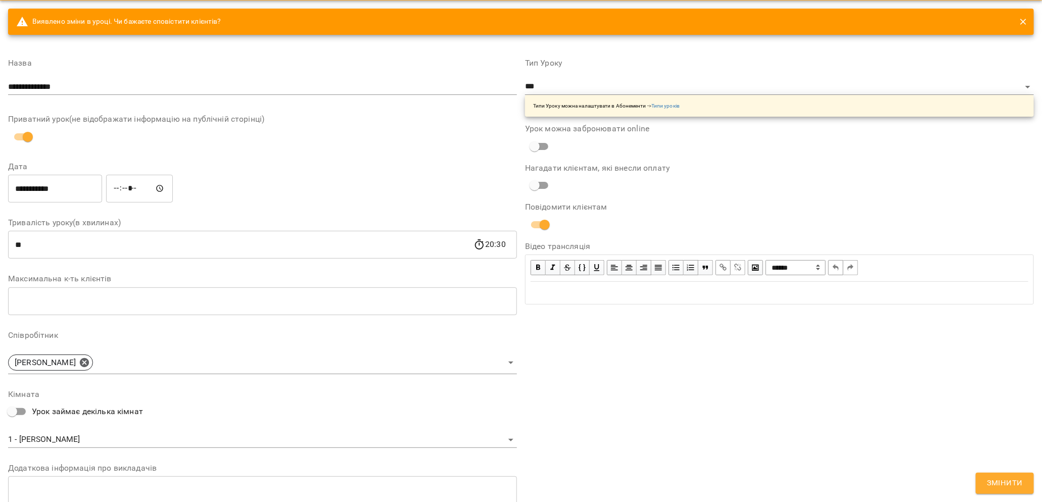
scroll to position [0, 0]
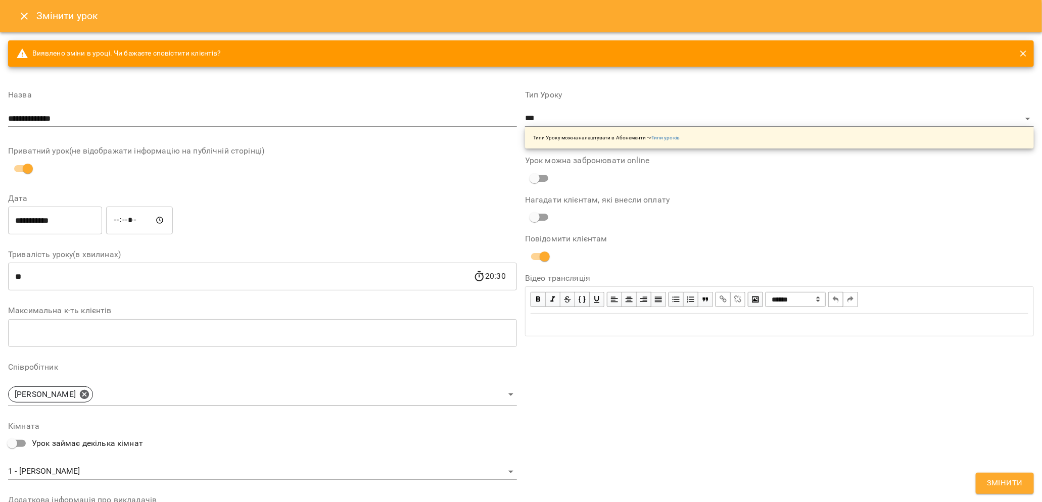
click at [1011, 485] on span "Змінити" at bounding box center [1005, 483] width 36 height 13
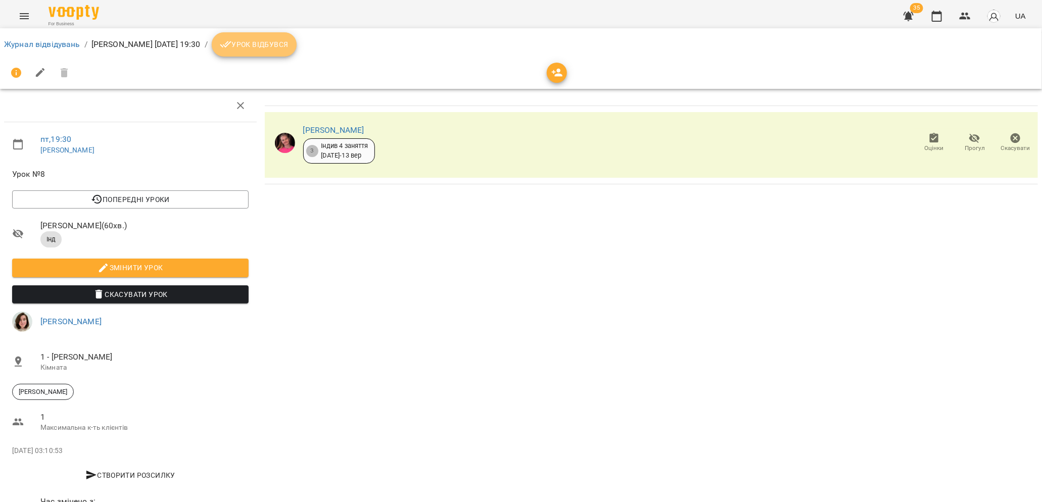
click at [276, 47] on span "Урок відбувся" at bounding box center [254, 44] width 69 height 12
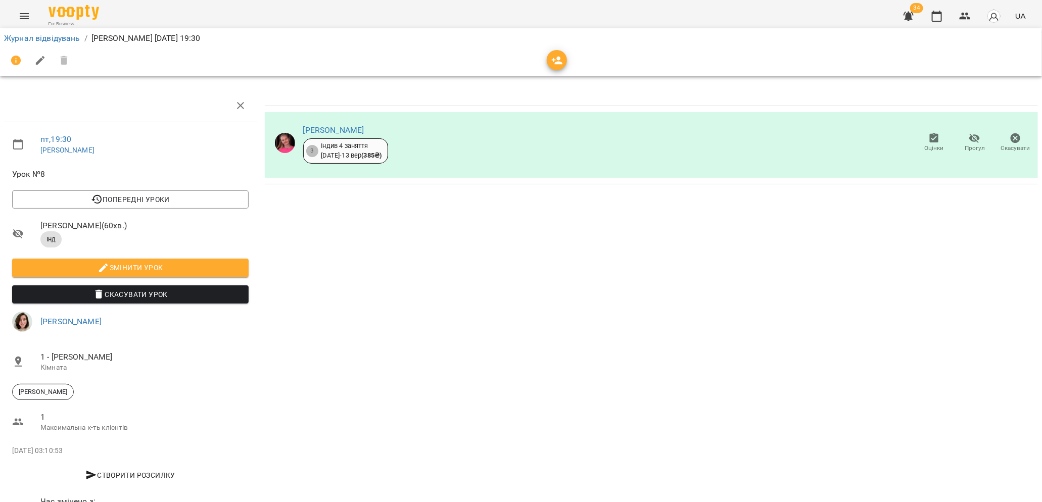
click at [24, 20] on icon "Menu" at bounding box center [24, 16] width 12 height 12
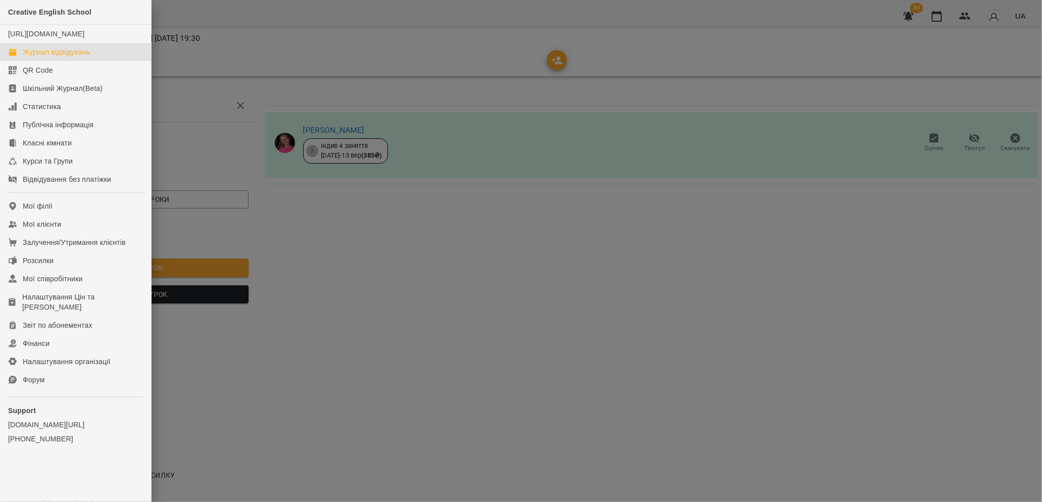
click at [30, 57] on div "Журнал відвідувань" at bounding box center [56, 52] width 67 height 10
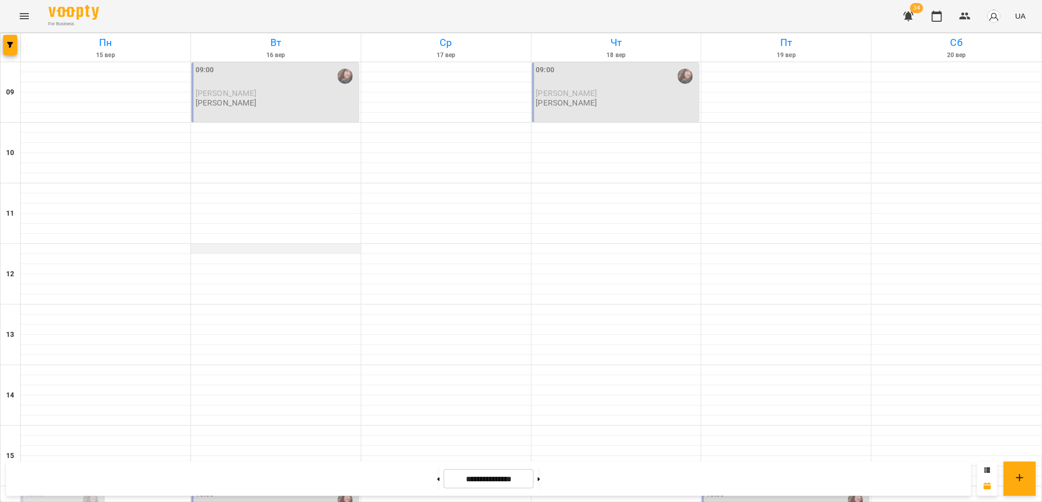
scroll to position [332, 0]
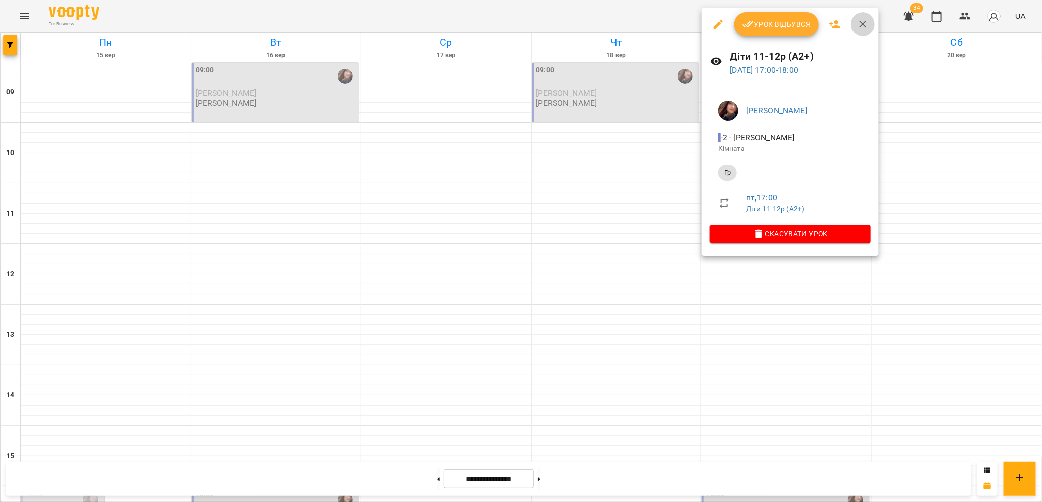
click at [861, 19] on icon "button" at bounding box center [863, 24] width 12 height 12
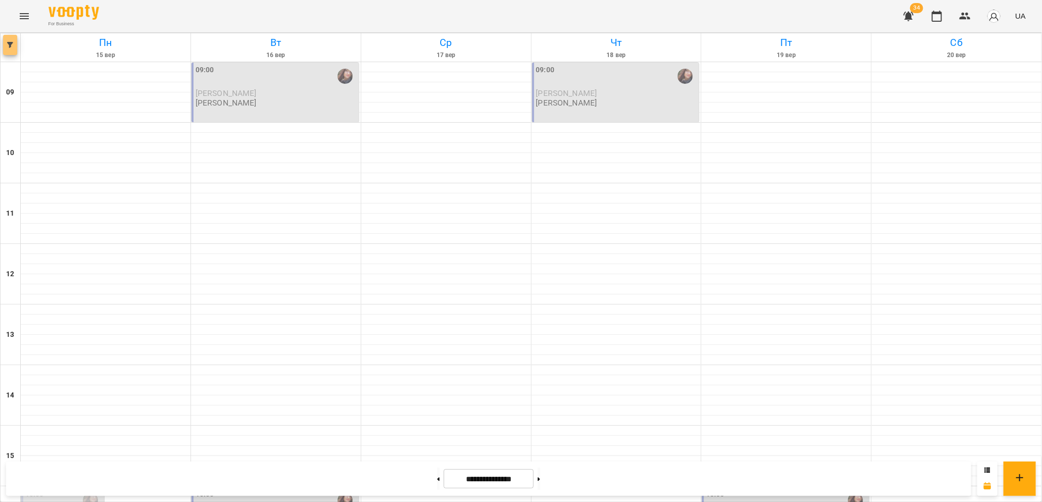
click at [15, 43] on span "button" at bounding box center [10, 45] width 14 height 6
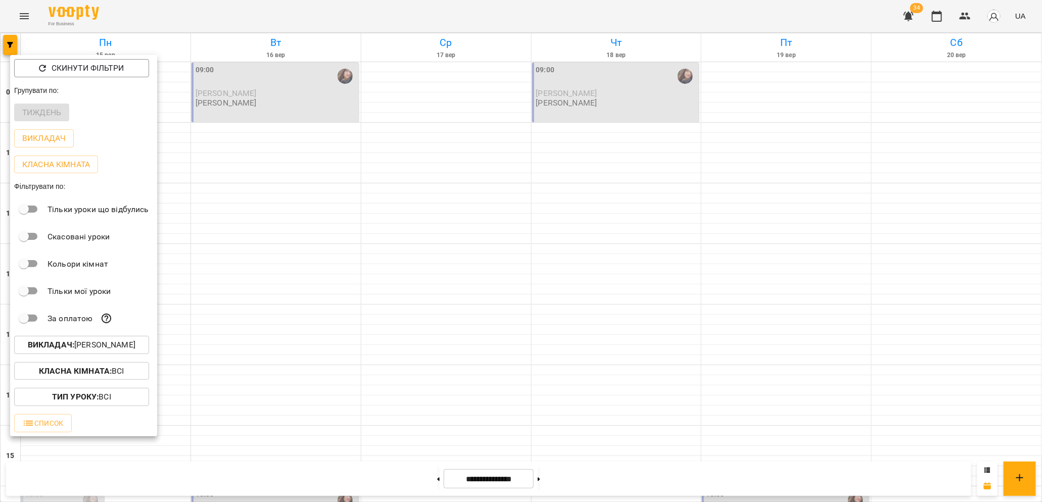
click at [63, 350] on b "Викладач :" at bounding box center [51, 345] width 46 height 10
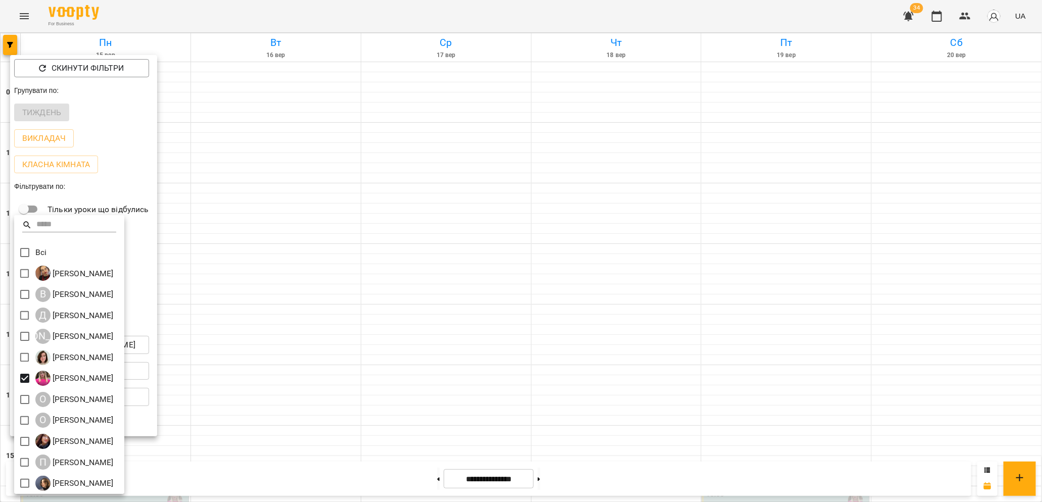
click at [396, 250] on div at bounding box center [521, 251] width 1042 height 502
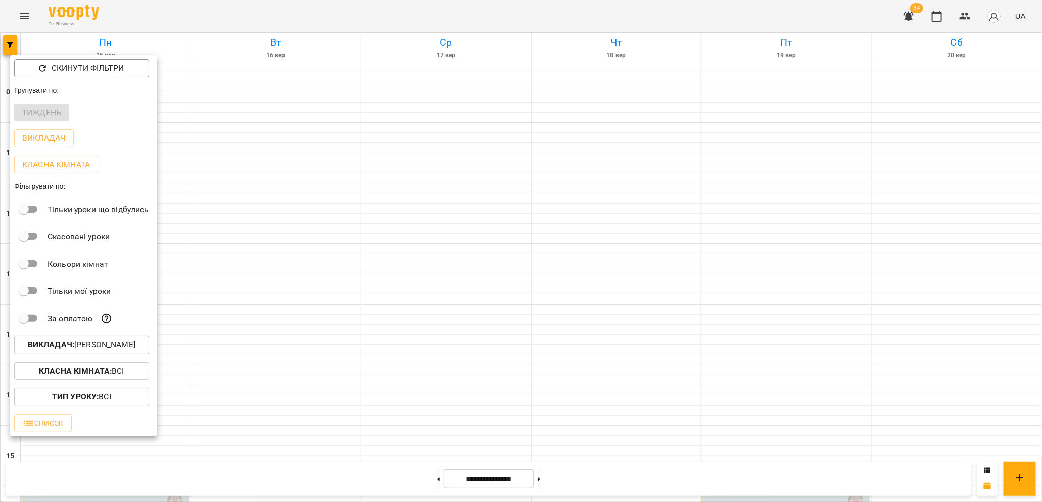
click at [359, 235] on div at bounding box center [521, 251] width 1042 height 502
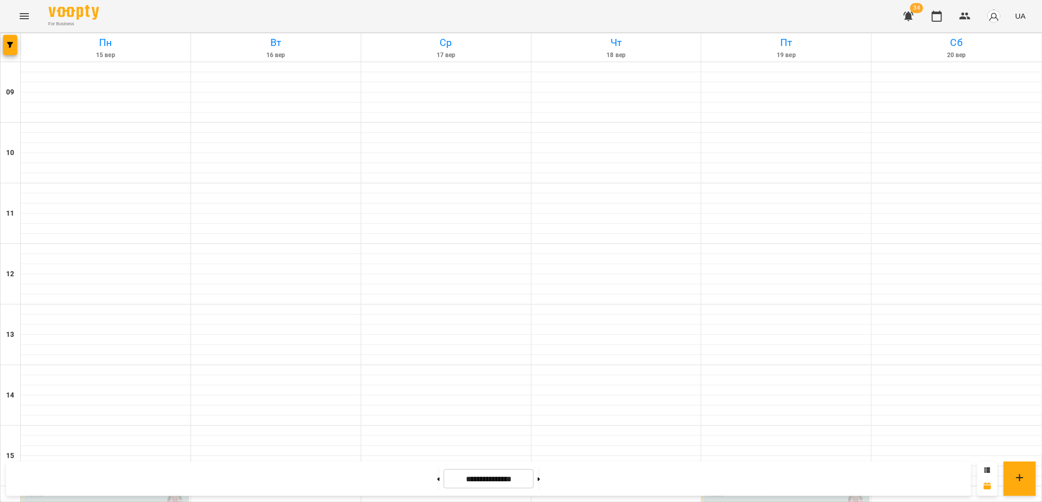
click at [87, 489] on div "16:00 0 Діти 12-13р (А2)" at bounding box center [105, 510] width 161 height 43
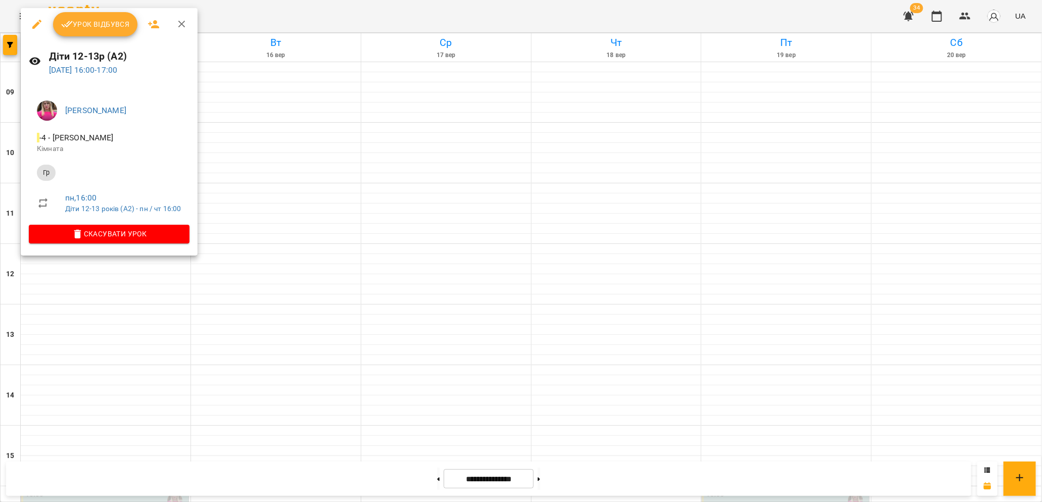
click at [181, 18] on icon "button" at bounding box center [182, 24] width 12 height 12
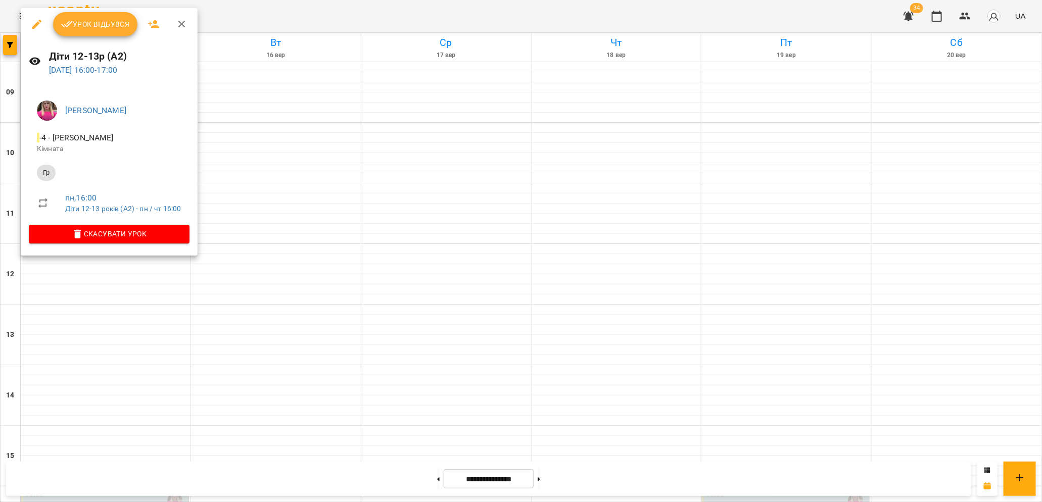
click at [182, 18] on icon "button" at bounding box center [182, 24] width 12 height 12
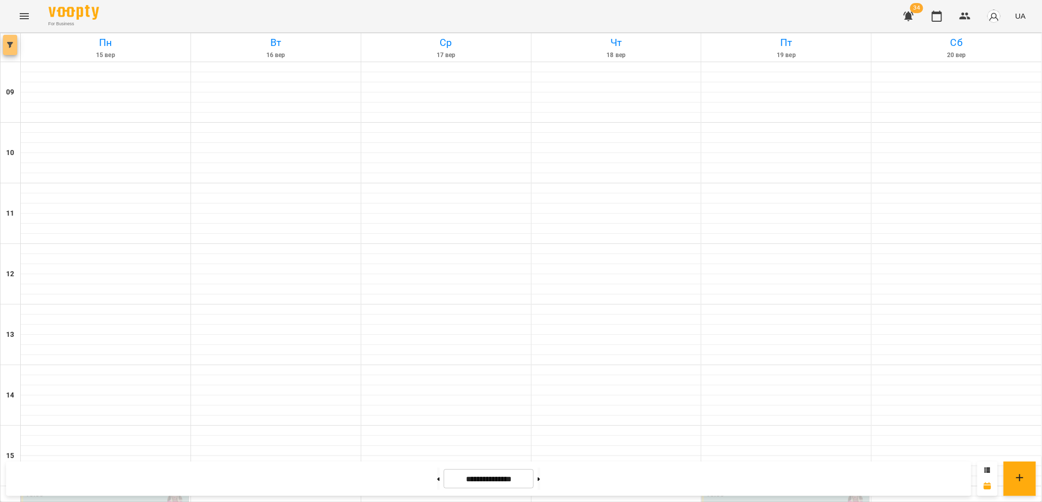
click at [7, 50] on button "button" at bounding box center [10, 45] width 14 height 20
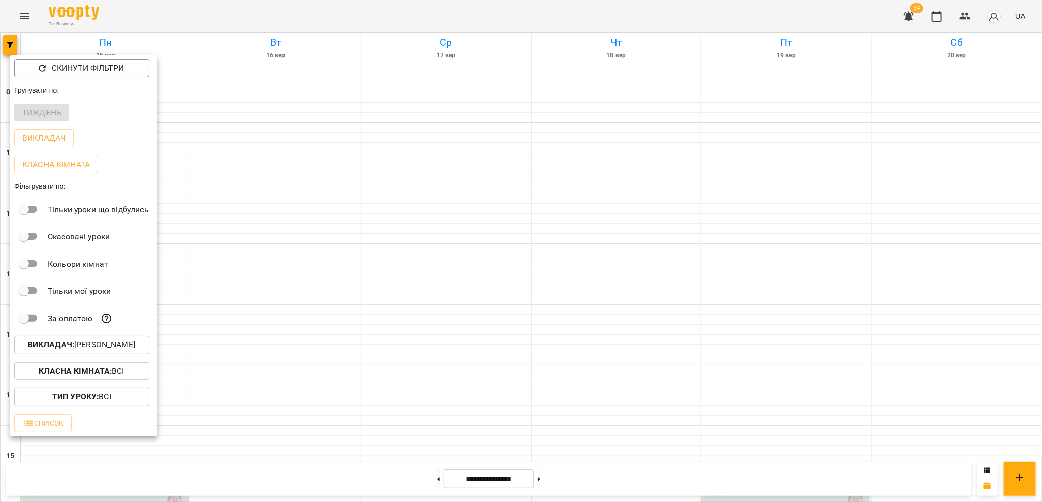
click at [70, 350] on b "Викладач :" at bounding box center [51, 345] width 46 height 10
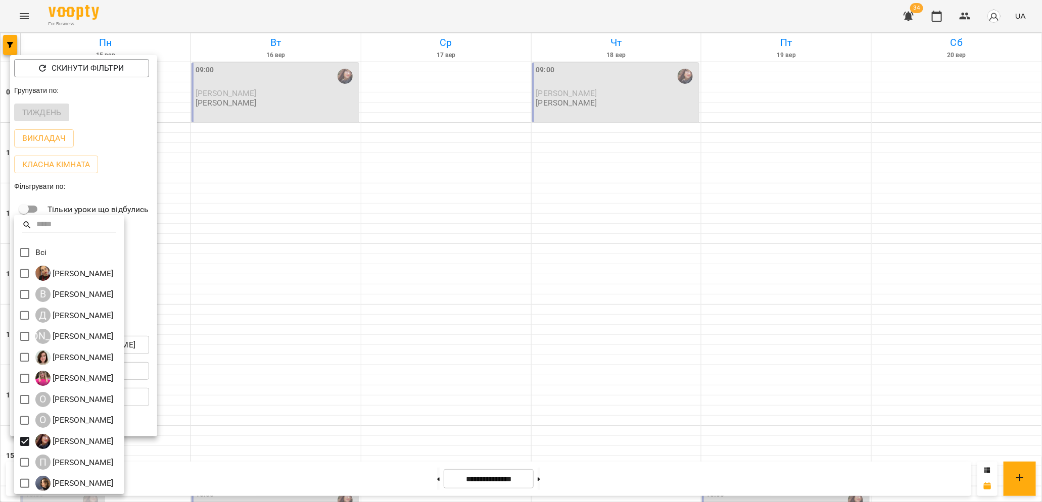
click at [305, 409] on div at bounding box center [521, 251] width 1042 height 502
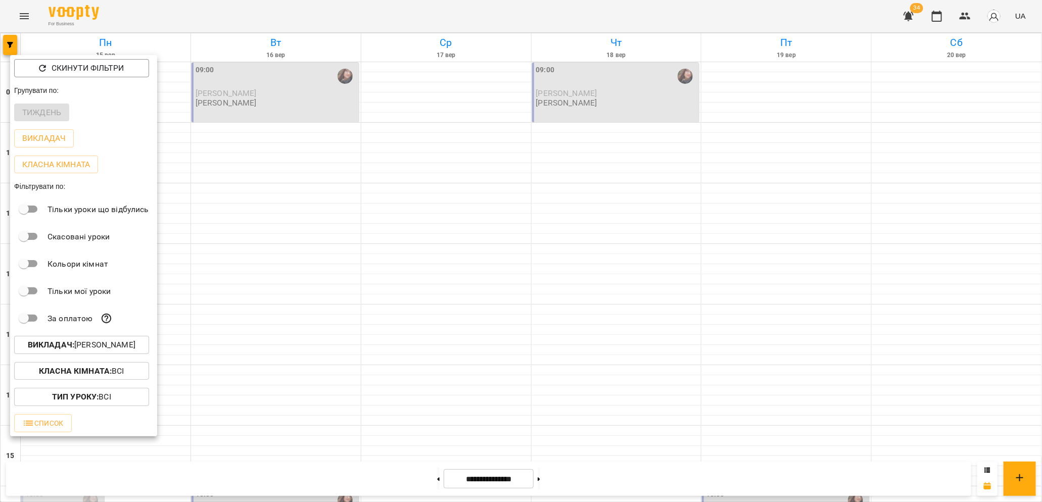
click at [307, 412] on div at bounding box center [521, 251] width 1042 height 502
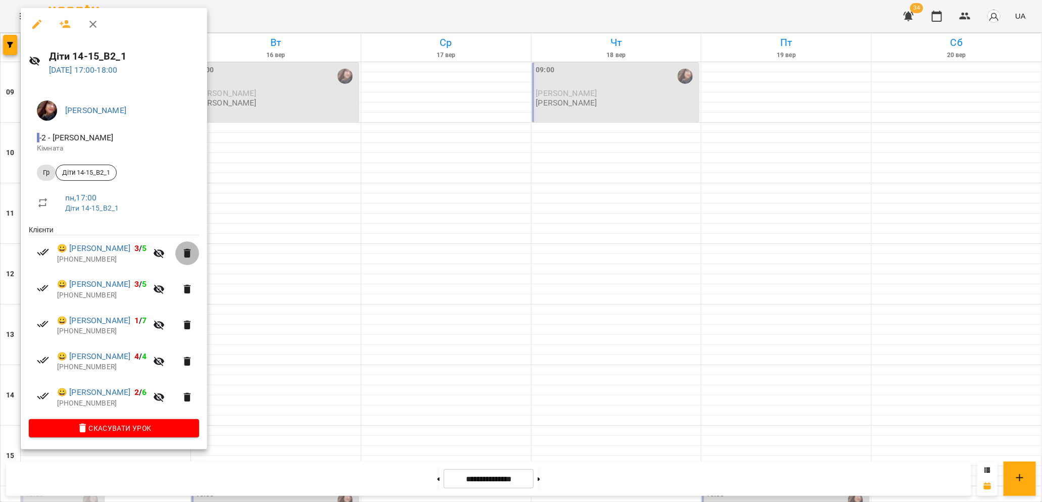
click at [191, 256] on icon "button" at bounding box center [187, 253] width 7 height 9
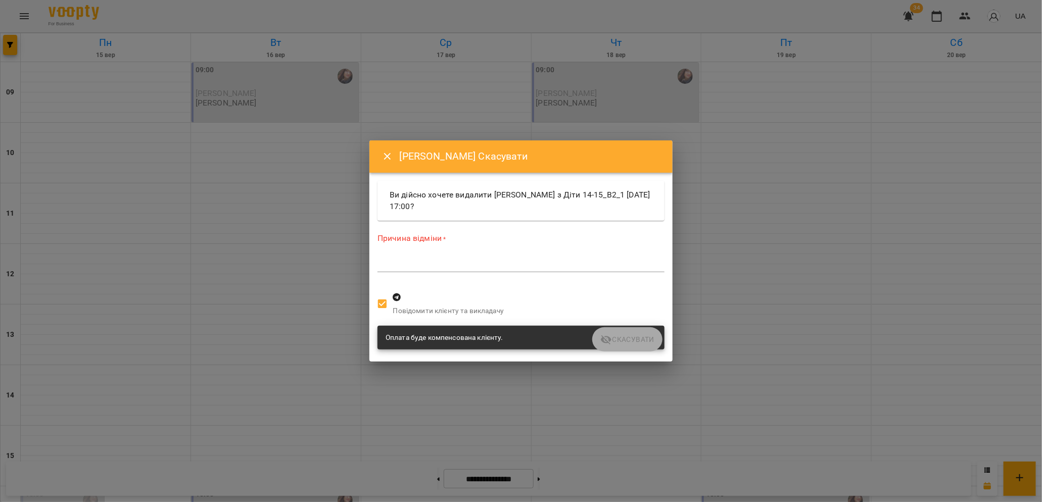
click at [417, 269] on textarea at bounding box center [520, 264] width 287 height 10
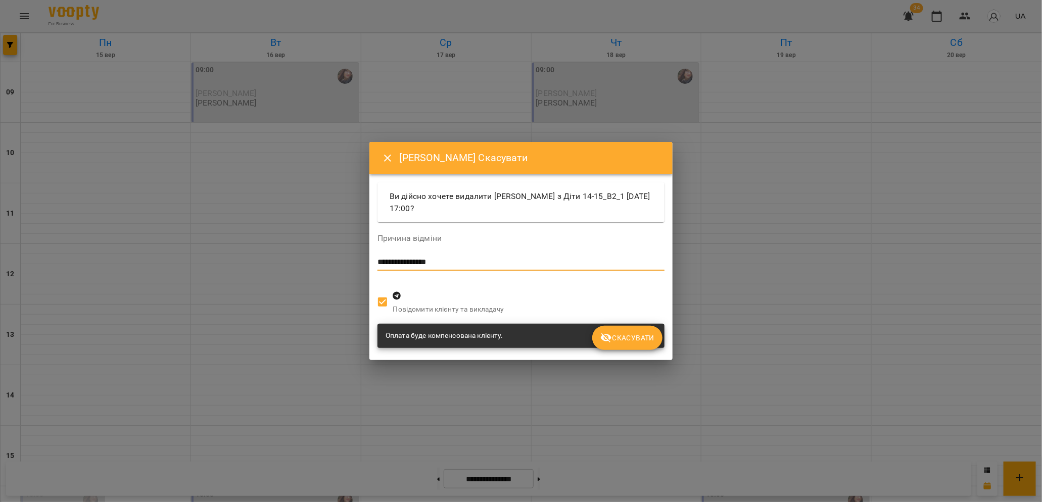
type textarea "**********"
click at [387, 158] on icon "Close" at bounding box center [387, 158] width 7 height 7
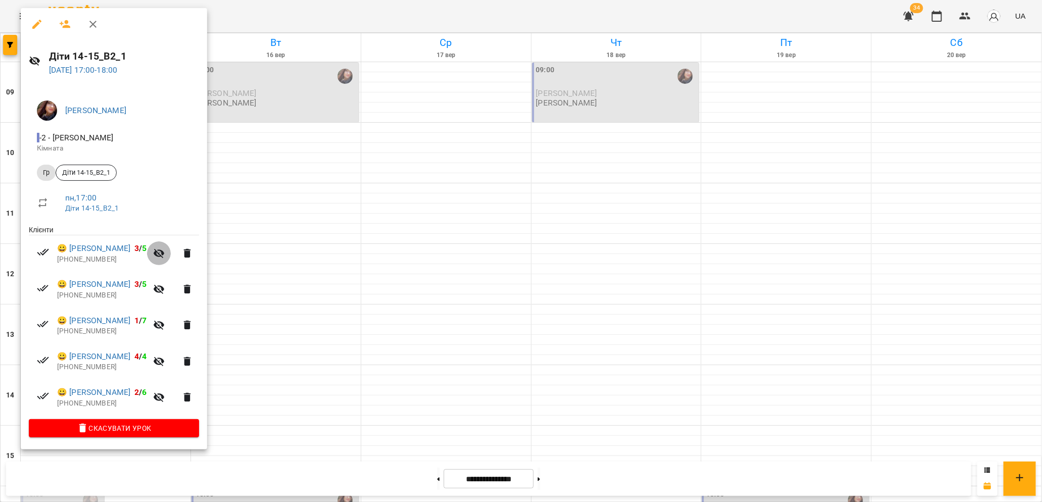
click at [165, 253] on icon "button" at bounding box center [159, 254] width 11 height 10
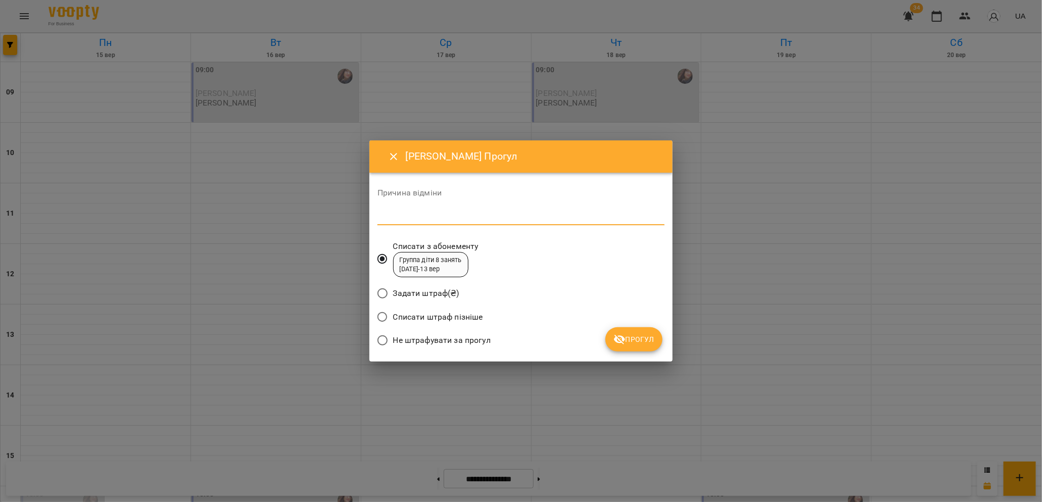
click at [391, 217] on textarea at bounding box center [520, 217] width 287 height 10
click at [395, 157] on icon "Close" at bounding box center [393, 157] width 12 height 12
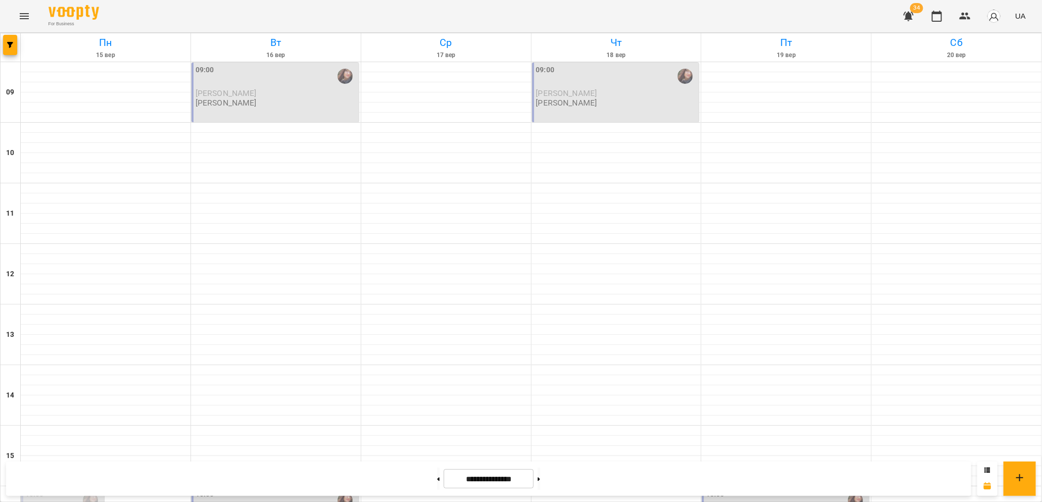
click at [279, 489] on div "16:00 [PERSON_NAME] [PERSON_NAME]" at bounding box center [275, 510] width 161 height 43
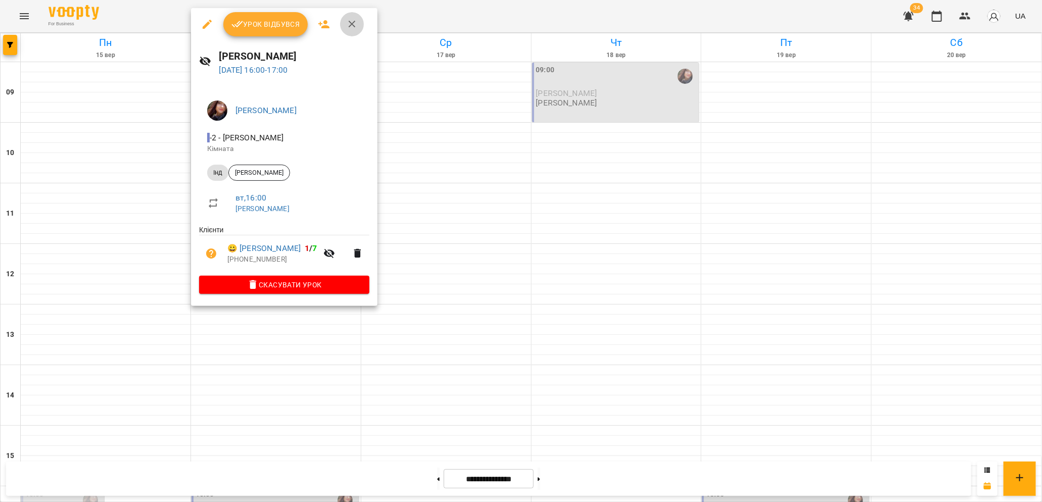
click at [349, 27] on icon "button" at bounding box center [352, 24] width 12 height 12
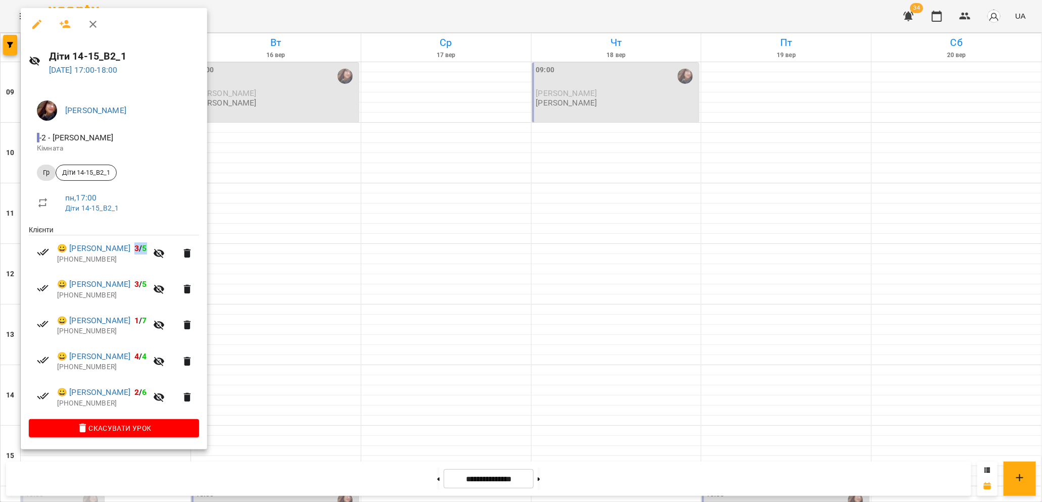
drag, startPoint x: 137, startPoint y: 250, endPoint x: 151, endPoint y: 250, distance: 14.2
click at [147, 250] on span "😀 [PERSON_NAME] 3 / 5" at bounding box center [102, 248] width 90 height 12
click at [125, 255] on link "😀 [PERSON_NAME]" at bounding box center [93, 248] width 73 height 12
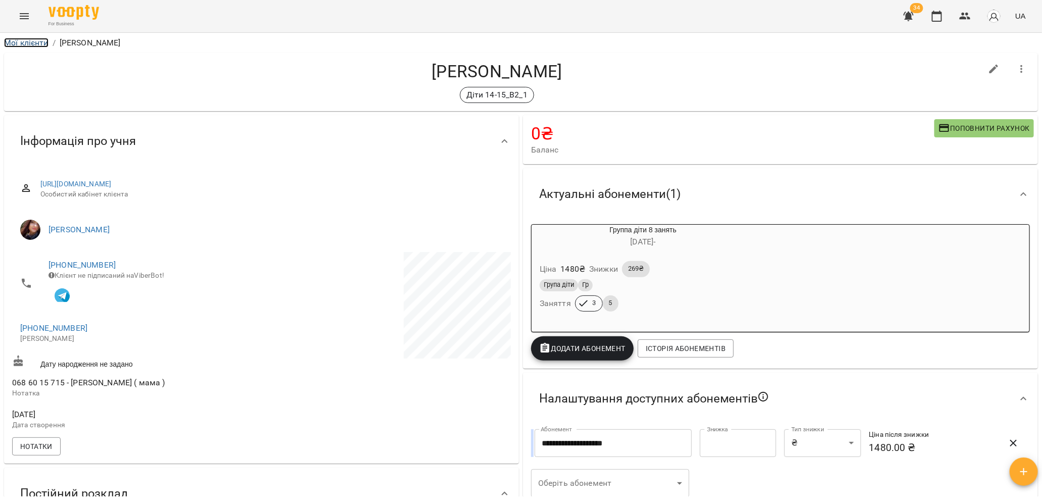
click at [20, 40] on link "Мої клієнти" at bounding box center [26, 43] width 44 height 10
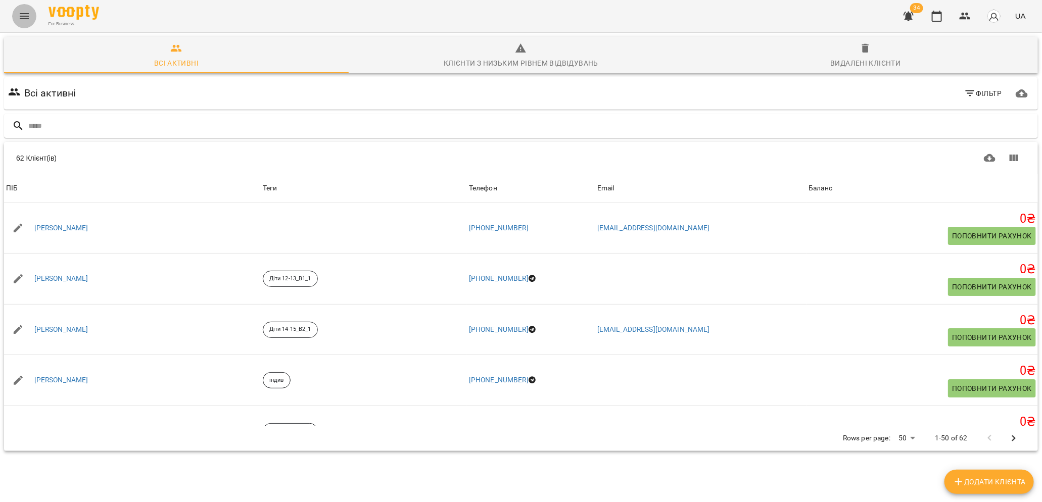
click at [22, 21] on icon "Menu" at bounding box center [24, 16] width 12 height 12
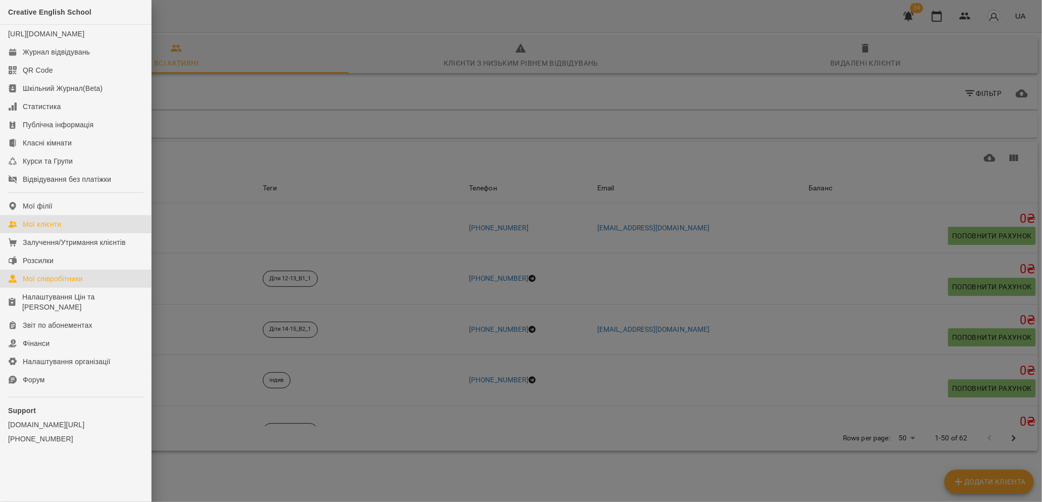
click at [47, 284] on div "Мої співробітники" at bounding box center [53, 279] width 60 height 10
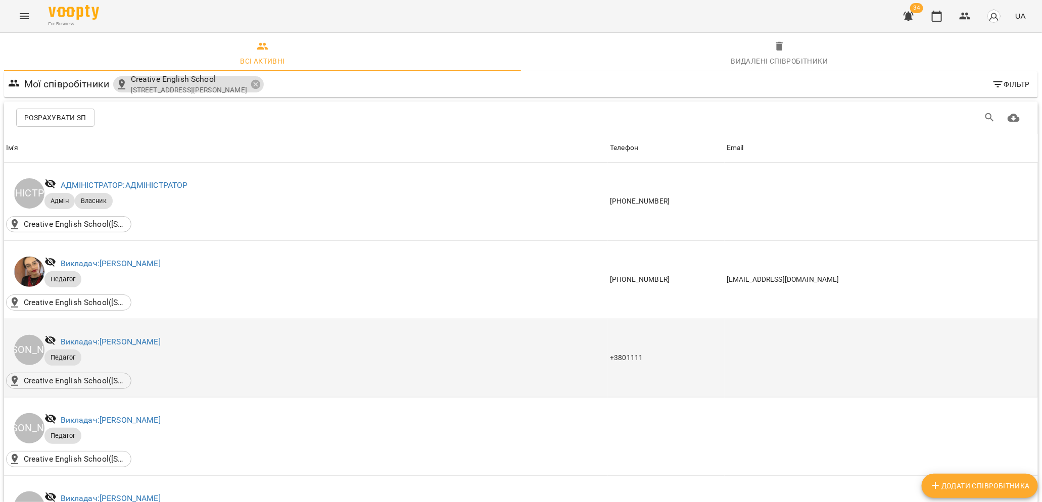
scroll to position [339, 0]
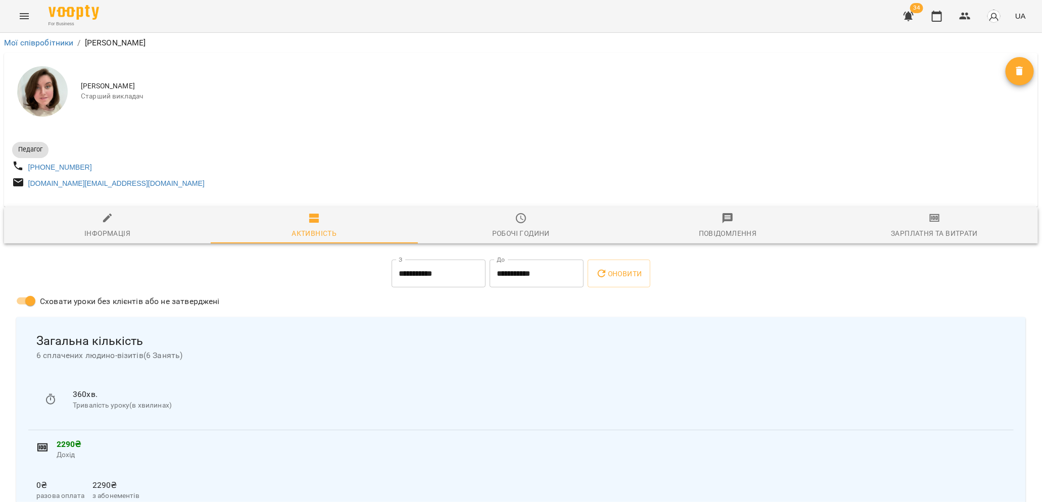
click at [110, 229] on span "Інформація" at bounding box center [107, 225] width 194 height 27
select select "**"
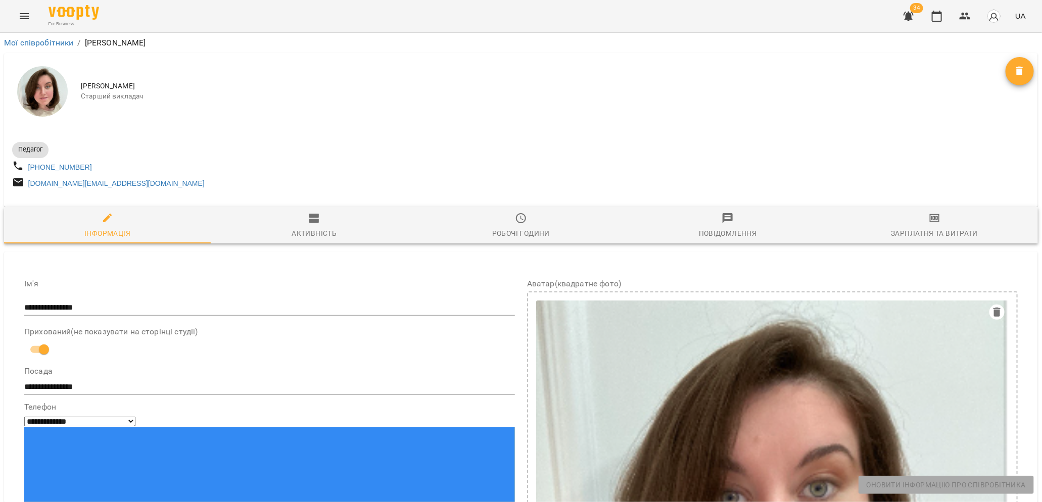
click at [163, 133] on div "Педагог [PHONE_NUMBER] [DOMAIN_NAME][EMAIL_ADDRESS][DOMAIN_NAME]" at bounding box center [521, 164] width 1034 height 69
drag, startPoint x: 45, startPoint y: 148, endPoint x: 16, endPoint y: 149, distance: 29.3
click at [15, 150] on span "Педагог" at bounding box center [30, 149] width 36 height 9
click at [18, 150] on span "Педагог" at bounding box center [30, 149] width 36 height 9
click at [18, 151] on span "Педагог" at bounding box center [30, 149] width 36 height 9
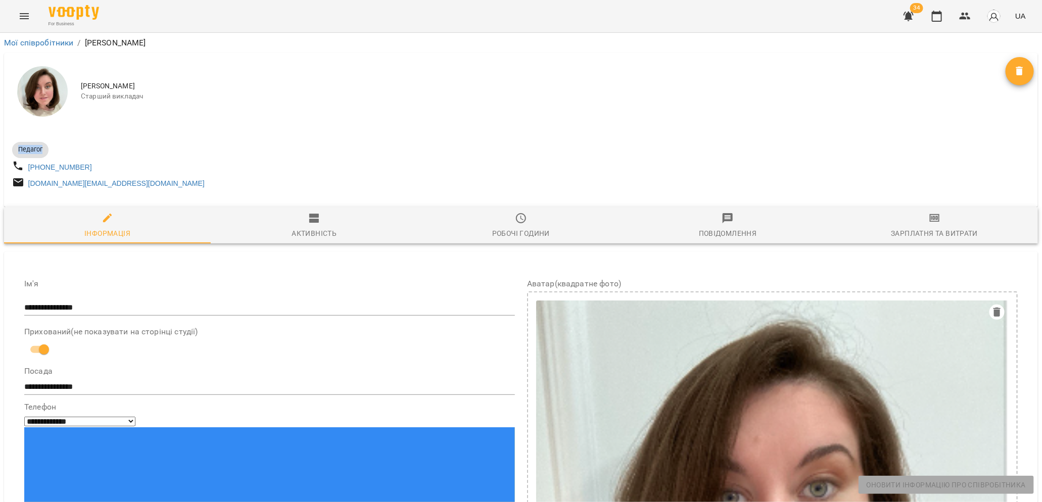
click at [30, 151] on span "Педагог" at bounding box center [30, 149] width 36 height 9
drag, startPoint x: 85, startPoint y: 93, endPoint x: 144, endPoint y: 93, distance: 59.1
click at [145, 93] on span "Старший викладач" at bounding box center [543, 96] width 924 height 10
click at [23, 11] on icon "Menu" at bounding box center [24, 16] width 12 height 12
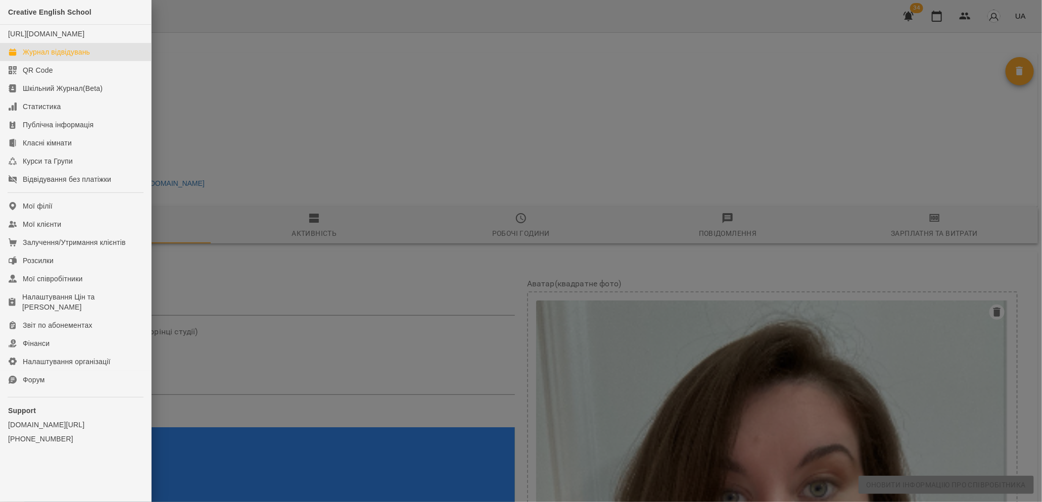
click at [50, 57] on div "Журнал відвідувань" at bounding box center [56, 52] width 67 height 10
